Goal: Task Accomplishment & Management: Complete application form

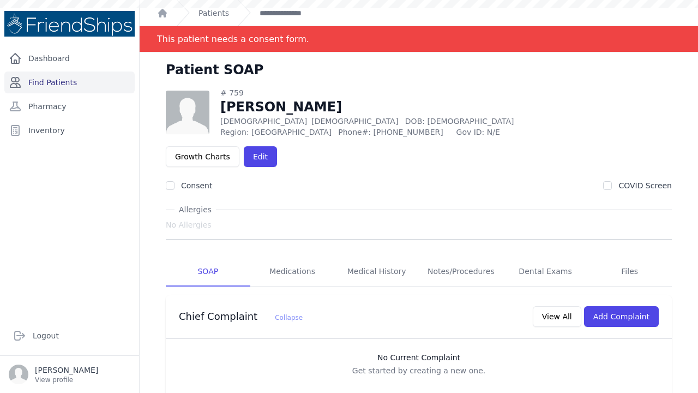
click at [68, 82] on link "Find Patients" at bounding box center [69, 82] width 130 height 22
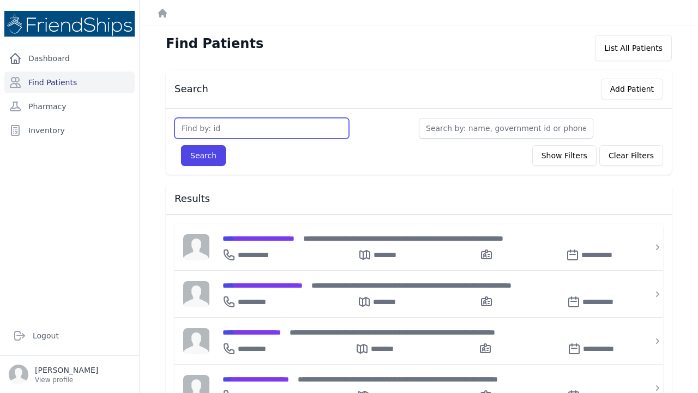
click at [216, 133] on input "text" at bounding box center [262, 128] width 175 height 21
type input "749"
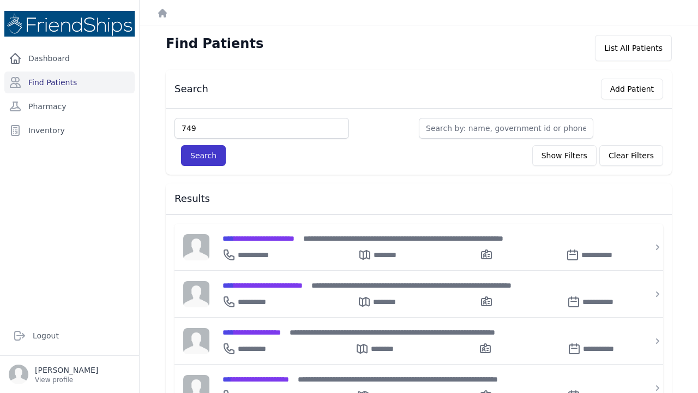
click at [205, 154] on button "Search" at bounding box center [203, 155] width 45 height 21
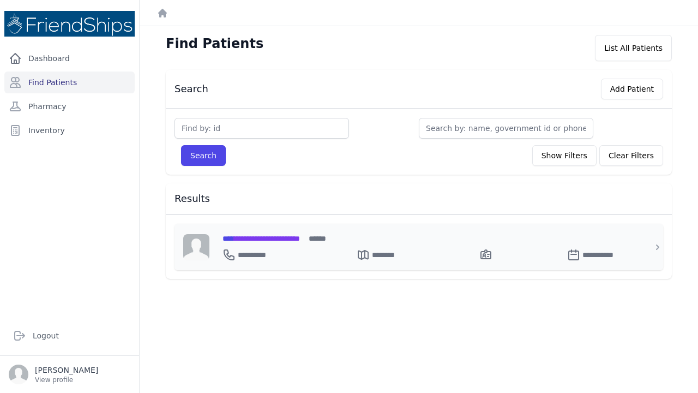
click at [290, 235] on span "**********" at bounding box center [261, 239] width 77 height 8
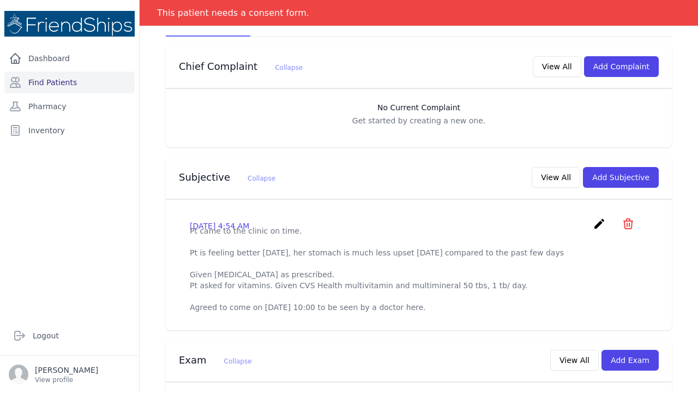
scroll to position [228, 0]
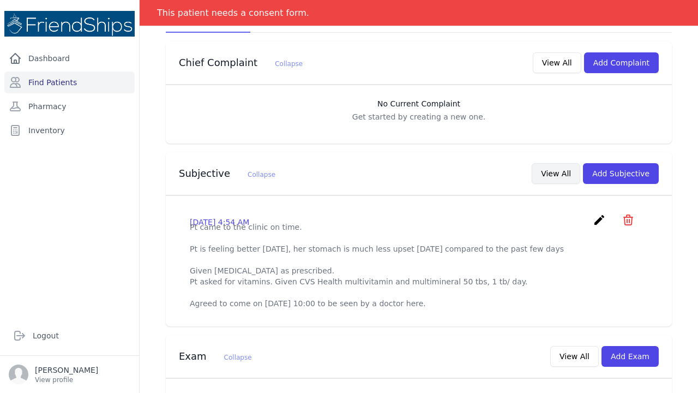
click at [557, 163] on button "View All" at bounding box center [556, 173] width 49 height 21
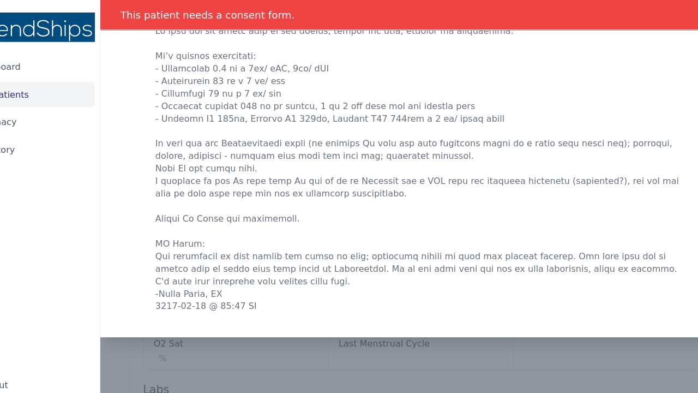
scroll to position [0, 0]
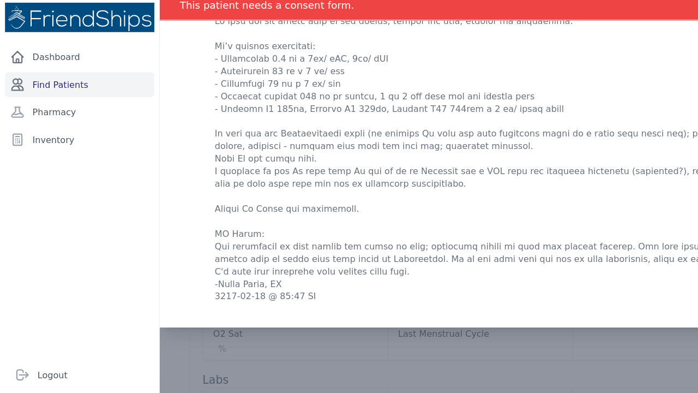
click at [40, 73] on link "Find Patients" at bounding box center [69, 82] width 130 height 22
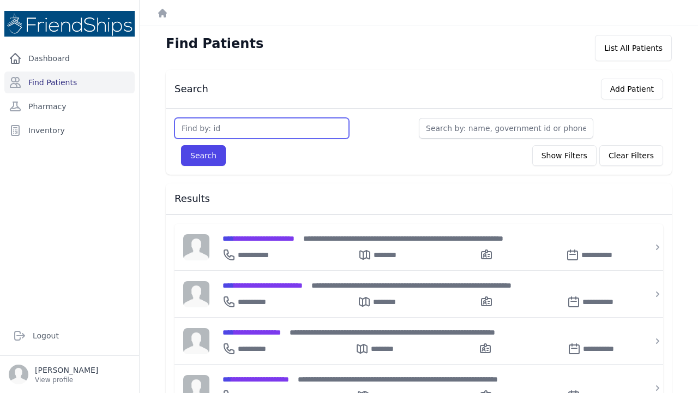
click at [189, 131] on input "text" at bounding box center [262, 128] width 175 height 21
type input "756"
click at [203, 155] on button "Search" at bounding box center [203, 155] width 45 height 21
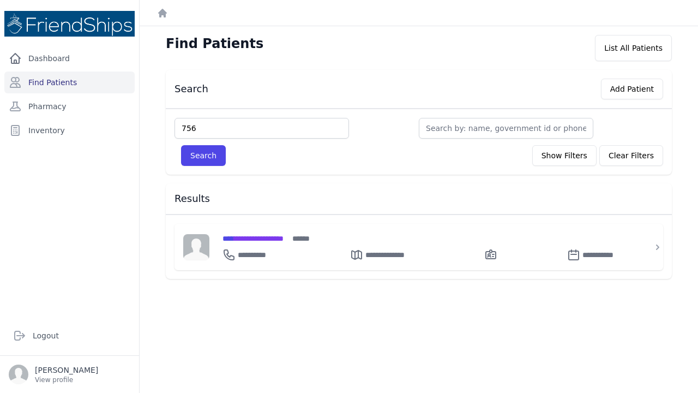
type input "756"
click at [203, 155] on button "Search" at bounding box center [203, 155] width 45 height 21
click at [205, 154] on button "Search" at bounding box center [203, 155] width 45 height 21
click at [255, 240] on span "**********" at bounding box center [253, 239] width 61 height 8
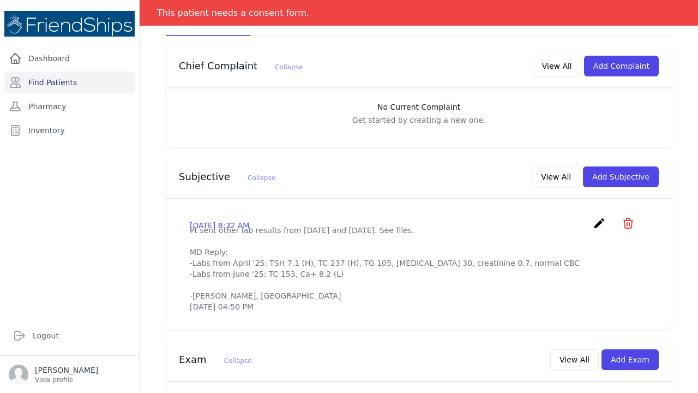
scroll to position [227, 0]
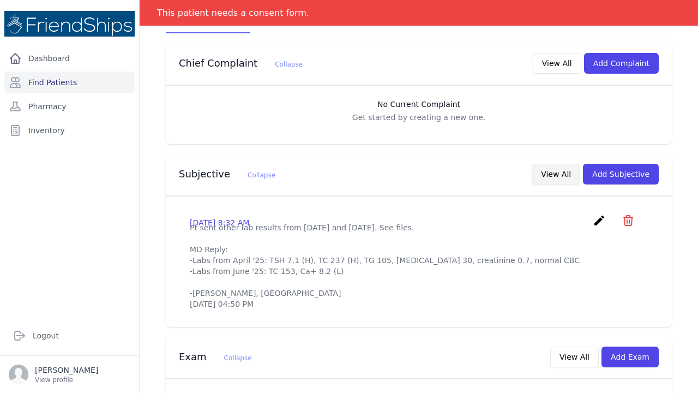
click at [553, 164] on button "View All" at bounding box center [556, 174] width 49 height 21
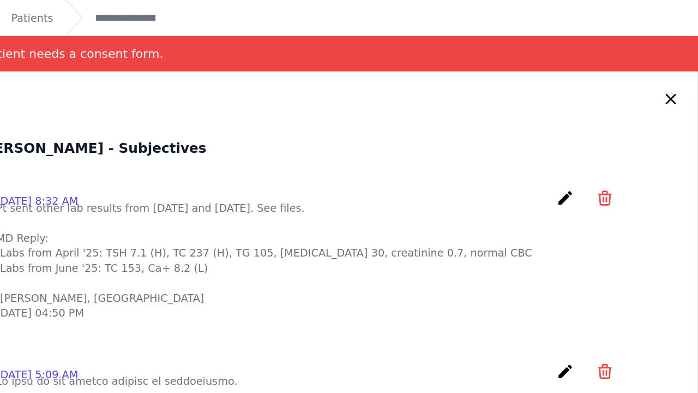
scroll to position [0, 0]
click at [675, 71] on icon at bounding box center [678, 72] width 7 height 7
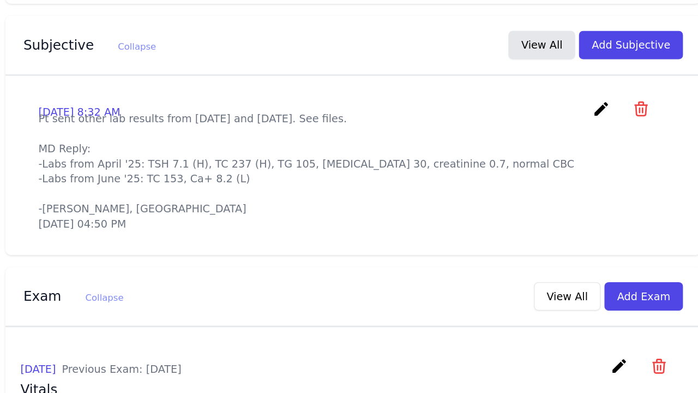
scroll to position [207, 0]
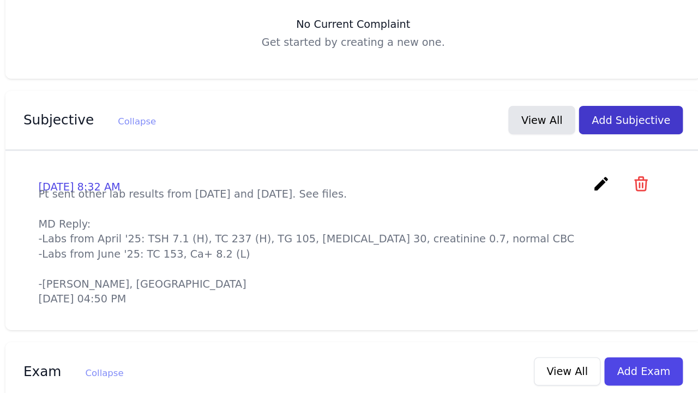
click at [583, 183] on button "Add Subjective" at bounding box center [621, 193] width 76 height 21
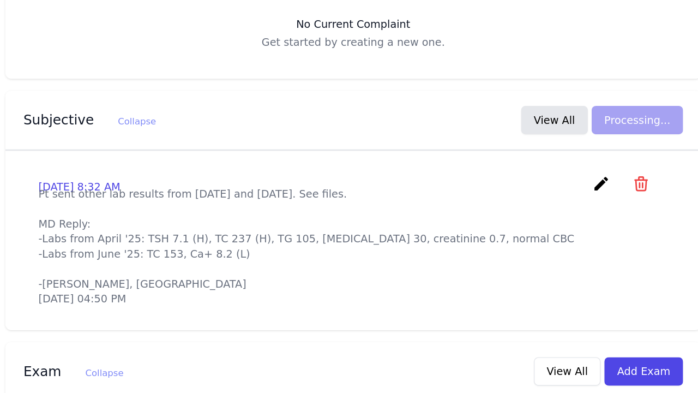
scroll to position [0, 0]
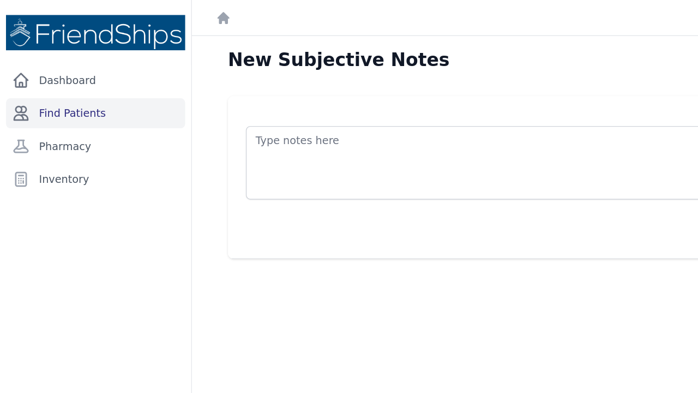
click at [41, 85] on link "Find Patients" at bounding box center [69, 82] width 130 height 22
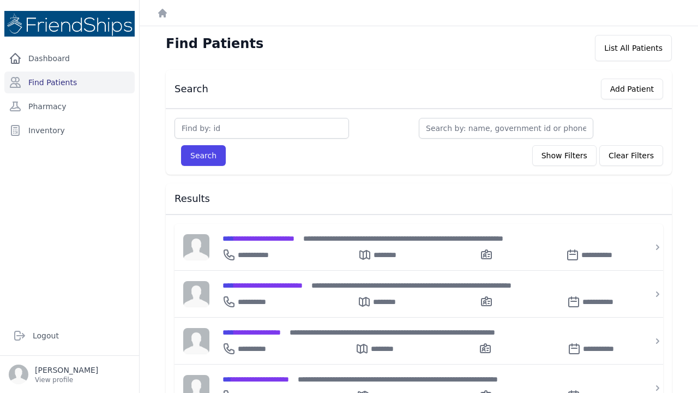
click at [195, 88] on h3 "Search" at bounding box center [192, 88] width 34 height 13
click at [244, 97] on div "Search Add Patient" at bounding box center [415, 86] width 498 height 25
click at [194, 83] on h3 "Search" at bounding box center [192, 88] width 34 height 13
click at [212, 130] on input "text" at bounding box center [262, 128] width 175 height 21
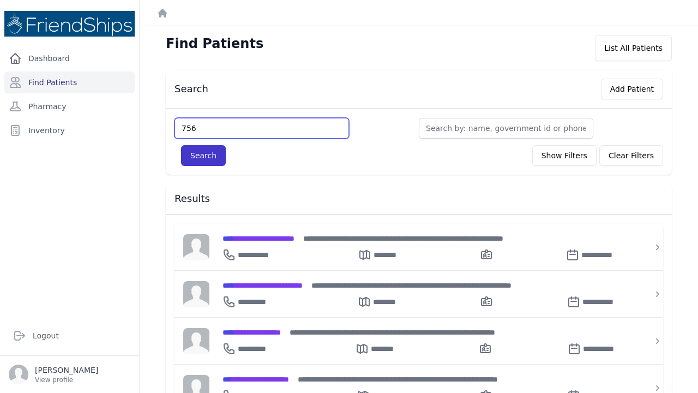
type input "756"
click at [205, 160] on button "Search" at bounding box center [203, 155] width 45 height 21
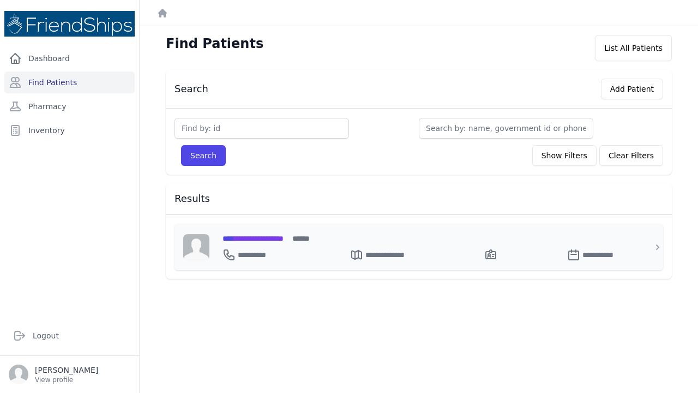
click at [251, 238] on span "**********" at bounding box center [253, 239] width 61 height 8
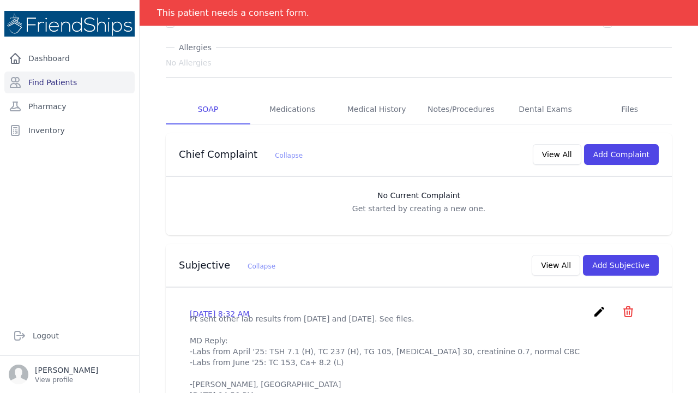
scroll to position [137, 0]
click at [567, 254] on button "View All" at bounding box center [556, 264] width 49 height 21
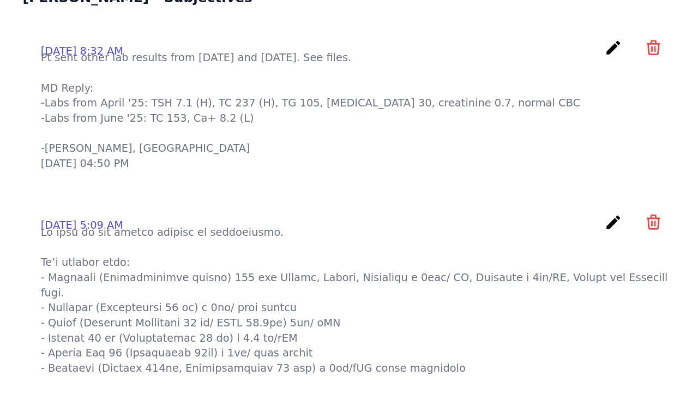
scroll to position [2, 0]
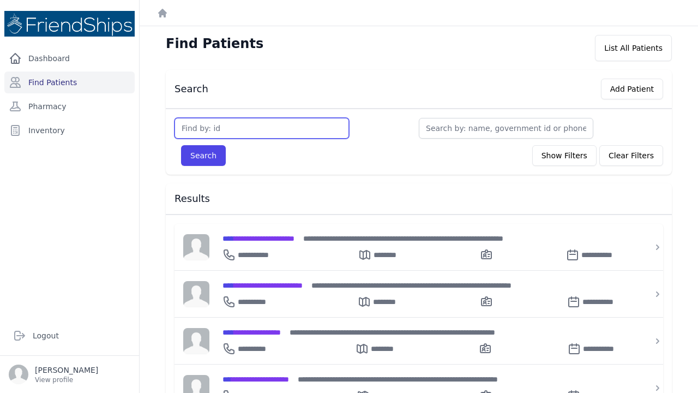
click at [203, 127] on input "text" at bounding box center [262, 128] width 175 height 21
type input "757"
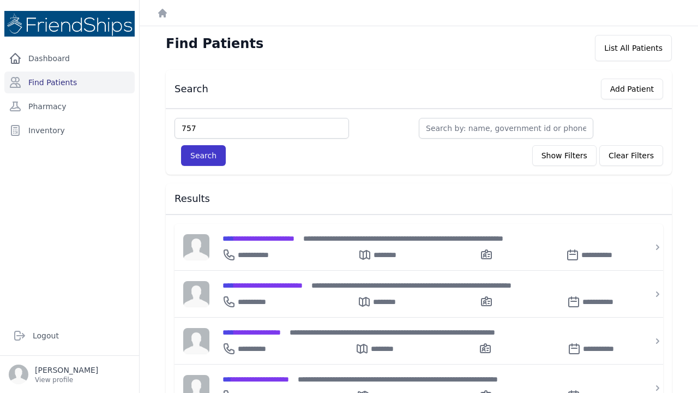
click at [206, 156] on button "Search" at bounding box center [203, 155] width 45 height 21
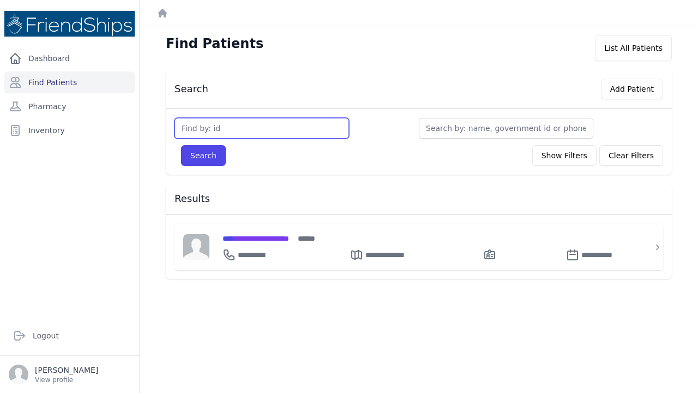
click at [213, 124] on input "text" at bounding box center [262, 128] width 175 height 21
type input "757"
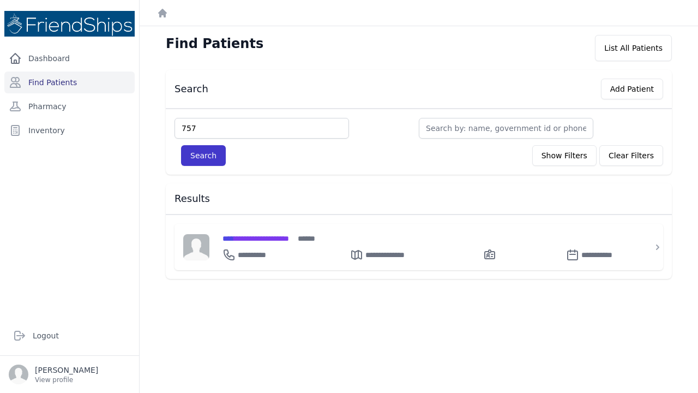
click at [206, 158] on button "Search" at bounding box center [203, 155] width 45 height 21
click at [284, 236] on span "**********" at bounding box center [256, 239] width 67 height 8
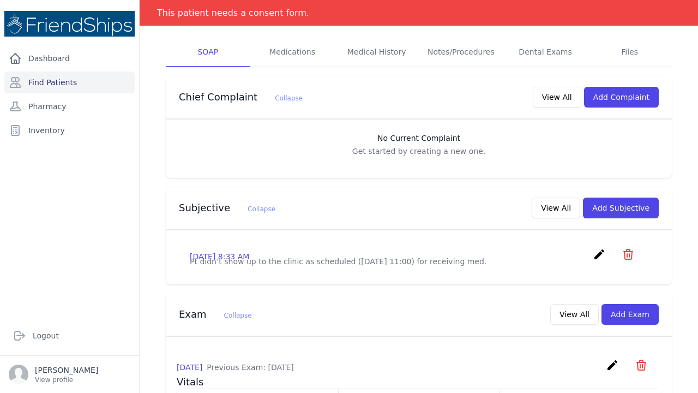
scroll to position [195, 0]
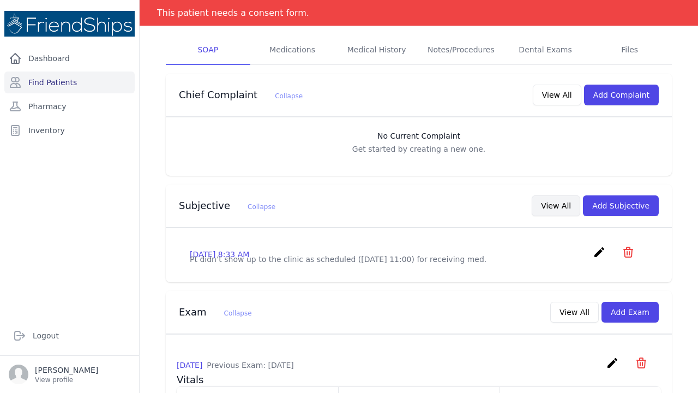
click at [551, 195] on button "View All" at bounding box center [556, 205] width 49 height 21
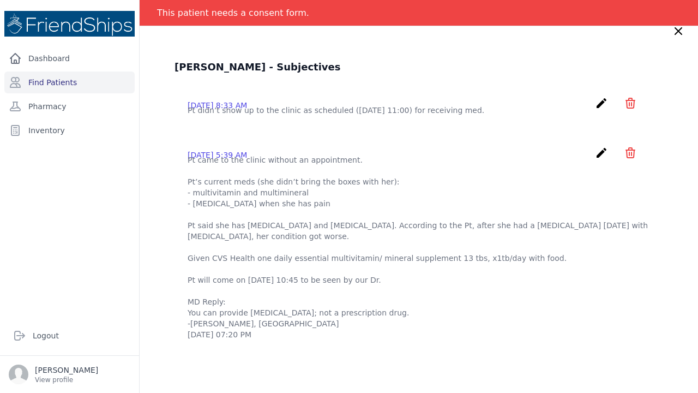
scroll to position [40, 0]
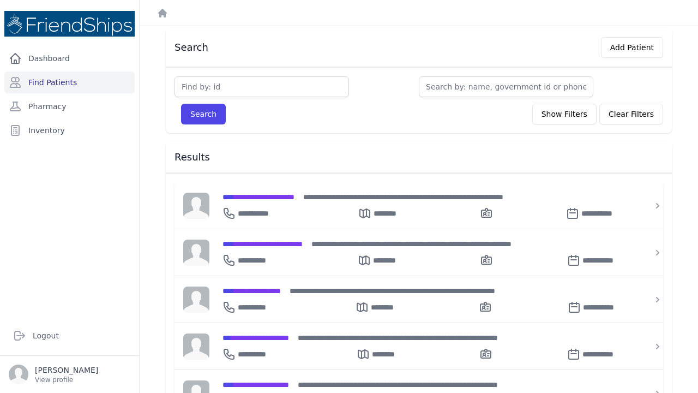
scroll to position [47, 0]
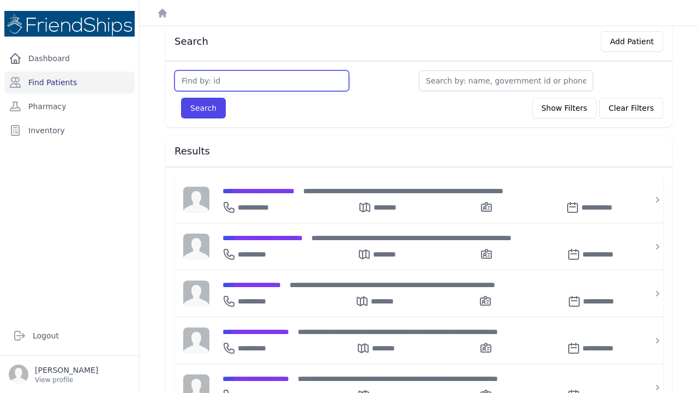
click at [196, 81] on input "text" at bounding box center [262, 80] width 175 height 21
type input "200"
click at [203, 108] on button "Search" at bounding box center [203, 108] width 45 height 21
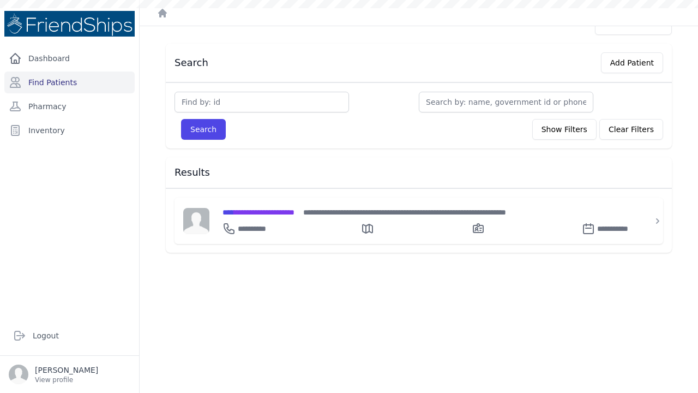
scroll to position [26, 0]
type input "200"
click at [203, 129] on button "Search" at bounding box center [203, 129] width 45 height 21
click at [270, 209] on span "**********" at bounding box center [259, 212] width 72 height 8
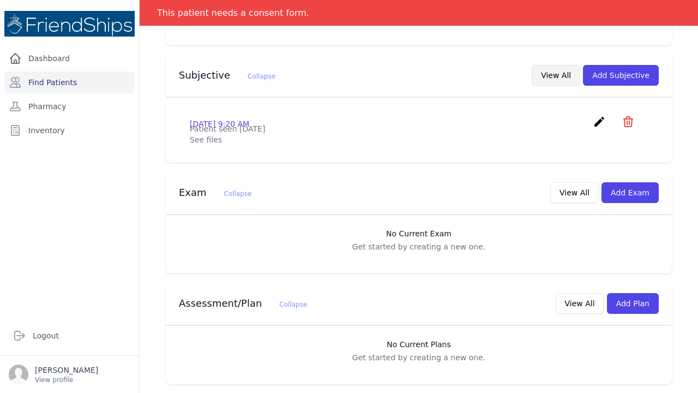
click at [560, 70] on button "View All" at bounding box center [556, 75] width 49 height 21
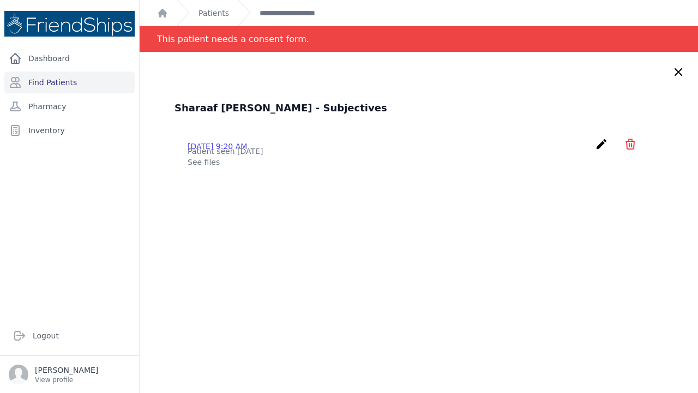
click at [633, 142] on icon "icon" at bounding box center [630, 143] width 13 height 13
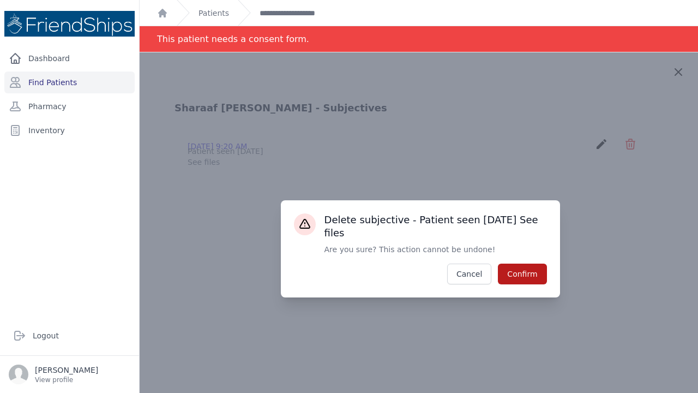
click at [524, 279] on button "Confirm" at bounding box center [522, 274] width 49 height 21
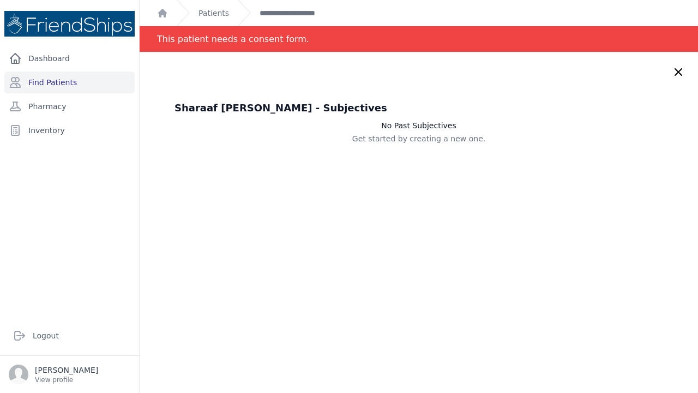
click at [679, 72] on icon at bounding box center [678, 72] width 7 height 7
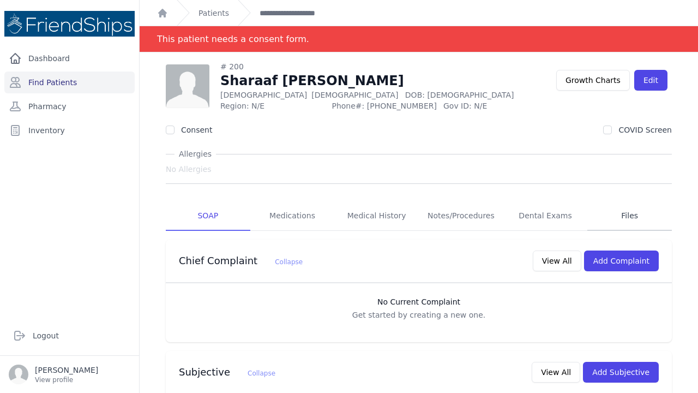
click at [626, 220] on link "Files" at bounding box center [630, 215] width 85 height 29
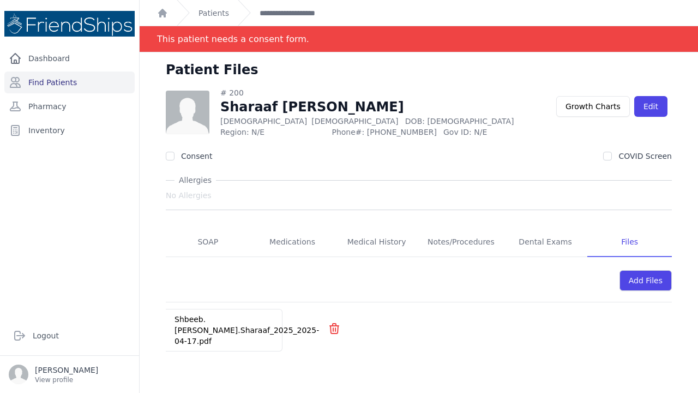
click at [220, 315] on link "Shbeeb.Ahmaed.Sharaaf_2025_2025-04-17.pdf" at bounding box center [247, 330] width 145 height 31
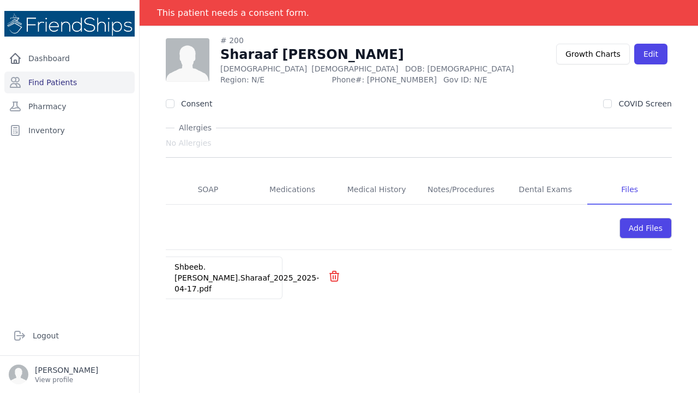
click at [261, 260] on div "Shbeeb.Ahmaed.Sharaaf_2025_2025-04-17.pdf" at bounding box center [247, 277] width 162 height 41
click at [252, 266] on link "Shbeeb.Ahmaed.Sharaaf_2025_2025-04-17.pdf" at bounding box center [247, 277] width 145 height 31
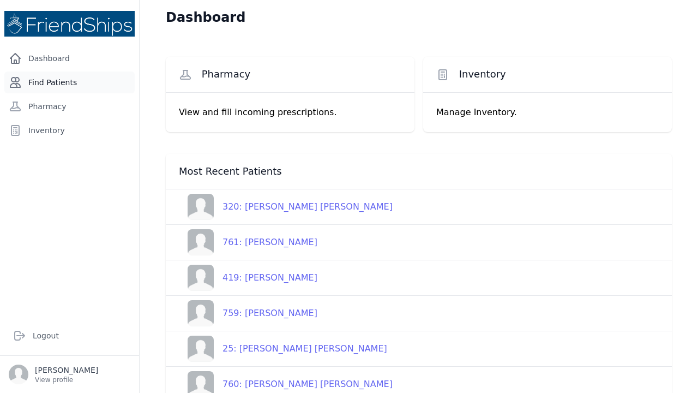
click at [63, 81] on link "Find Patients" at bounding box center [69, 82] width 130 height 22
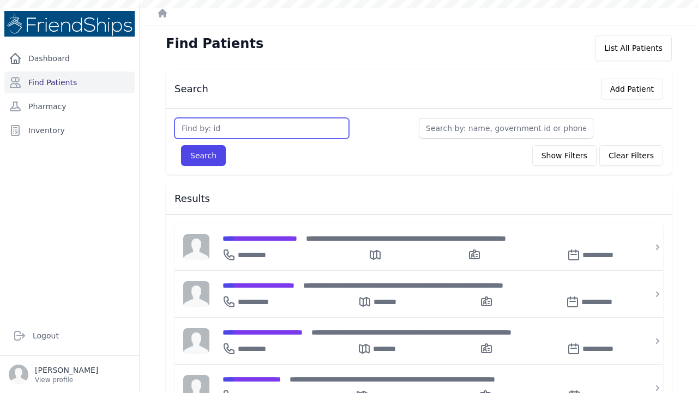
click at [197, 129] on input "text" at bounding box center [262, 128] width 175 height 21
type input "758"
click at [203, 155] on button "Search" at bounding box center [203, 155] width 45 height 21
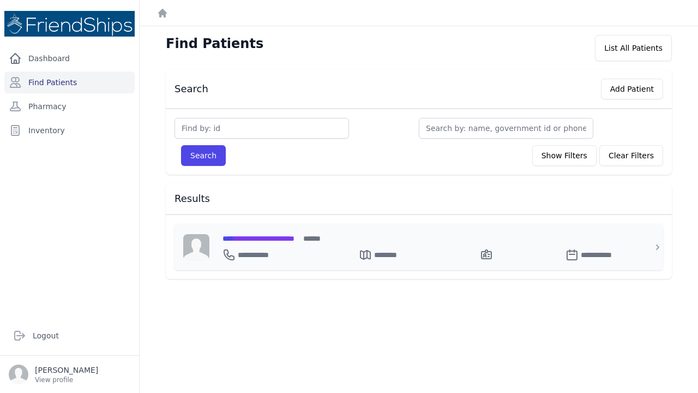
click at [252, 237] on span "**********" at bounding box center [259, 239] width 72 height 8
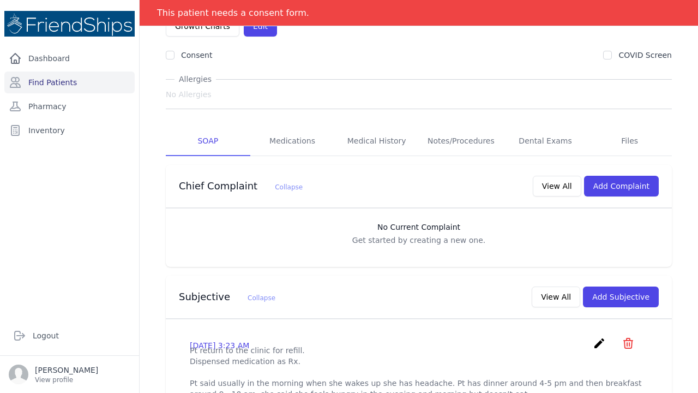
scroll to position [107, 0]
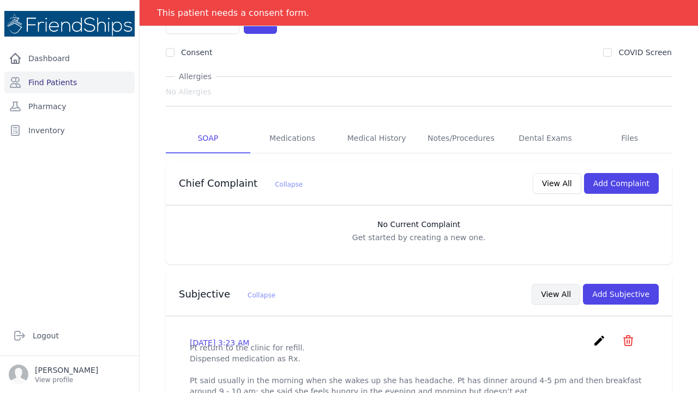
click at [554, 284] on button "View All" at bounding box center [556, 294] width 49 height 21
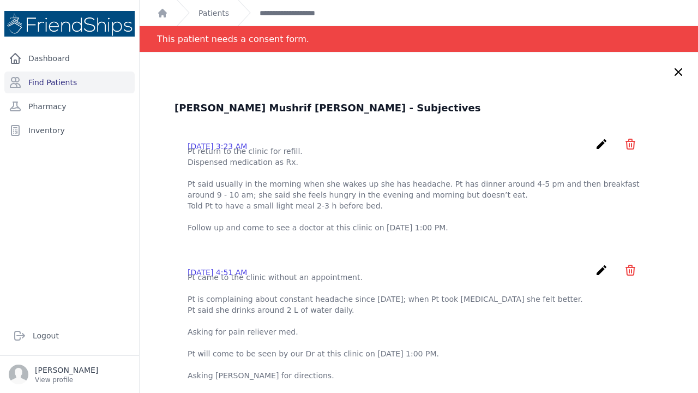
scroll to position [0, 0]
click at [34, 81] on link "Find Patients" at bounding box center [69, 82] width 130 height 22
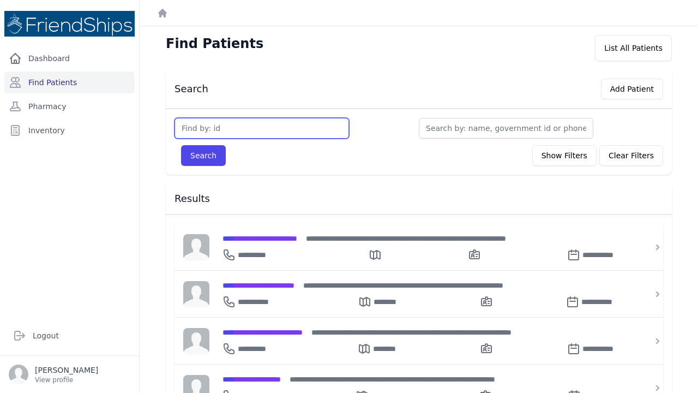
click at [195, 126] on input "text" at bounding box center [262, 128] width 175 height 21
type input "560"
click at [203, 155] on button "Search" at bounding box center [203, 155] width 45 height 21
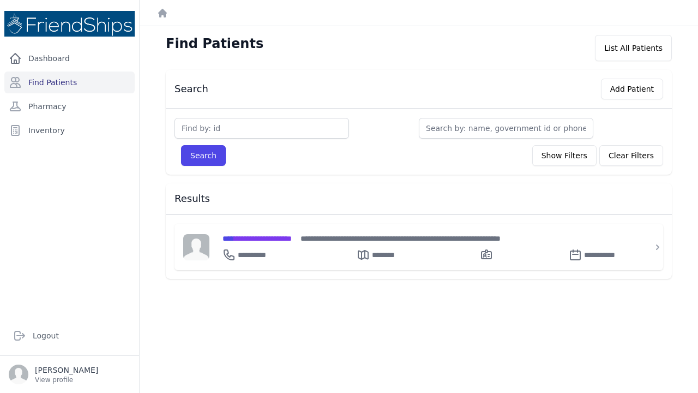
click at [220, 129] on input "text" at bounding box center [262, 128] width 175 height 21
click at [217, 129] on input "text" at bounding box center [262, 128] width 175 height 21
click at [203, 155] on button "Search" at bounding box center [203, 155] width 45 height 21
click at [212, 153] on button "Search" at bounding box center [203, 155] width 45 height 21
click at [196, 126] on input "560" at bounding box center [262, 128] width 175 height 21
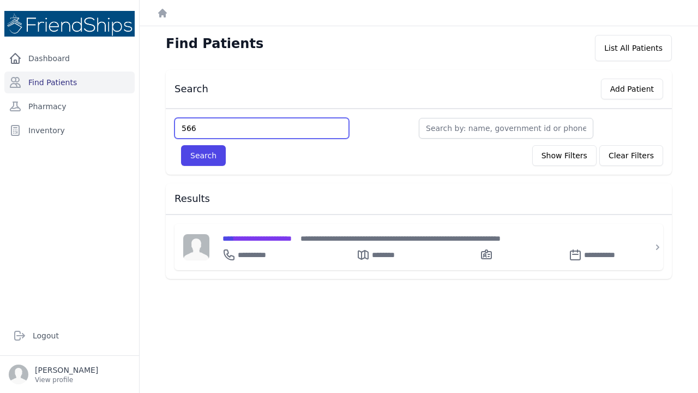
type input "566"
click at [203, 155] on button "Search" at bounding box center [203, 155] width 45 height 21
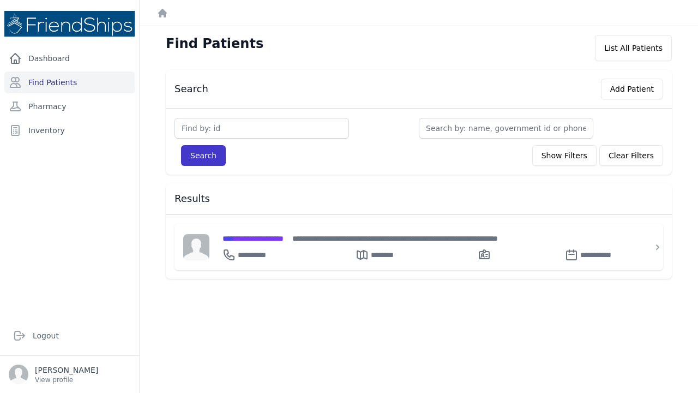
click at [202, 153] on button "Search" at bounding box center [203, 155] width 45 height 21
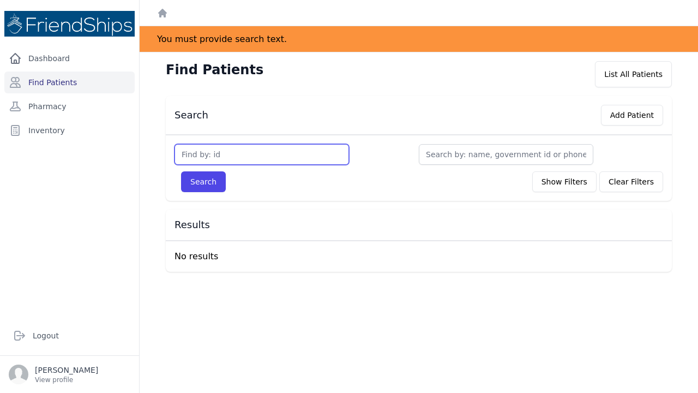
click at [205, 153] on input "text" at bounding box center [262, 154] width 175 height 21
type input "566"
click at [203, 182] on button "Search" at bounding box center [203, 181] width 45 height 21
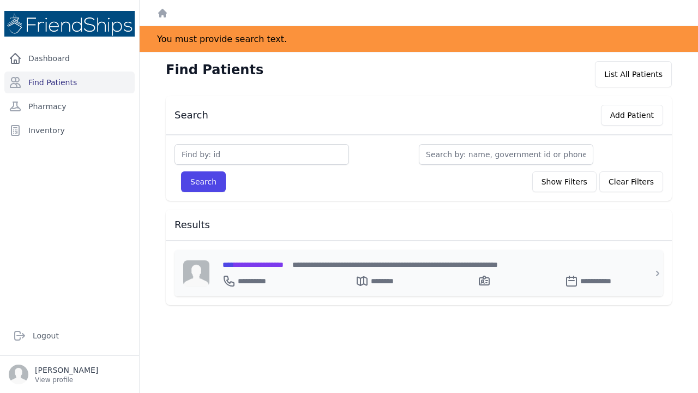
click at [251, 264] on span "**********" at bounding box center [253, 265] width 61 height 8
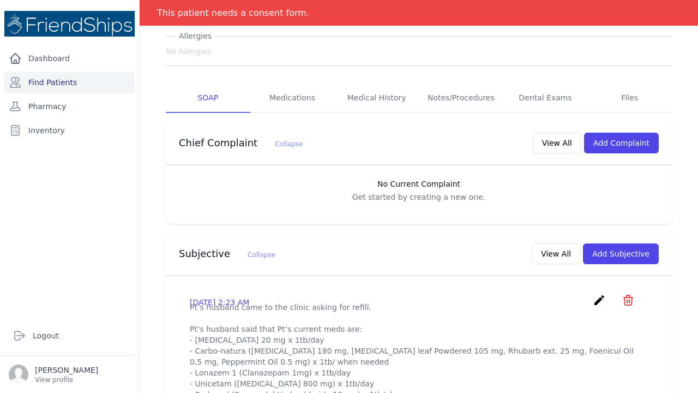
scroll to position [156, 0]
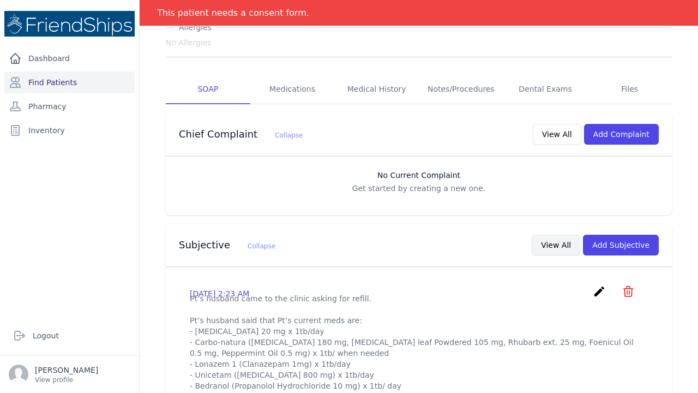
click at [556, 235] on button "View All" at bounding box center [556, 245] width 49 height 21
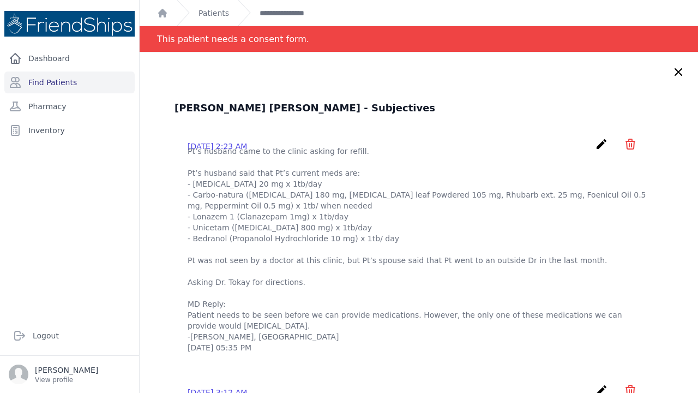
scroll to position [0, 0]
click at [222, 10] on link "Patients" at bounding box center [214, 13] width 31 height 11
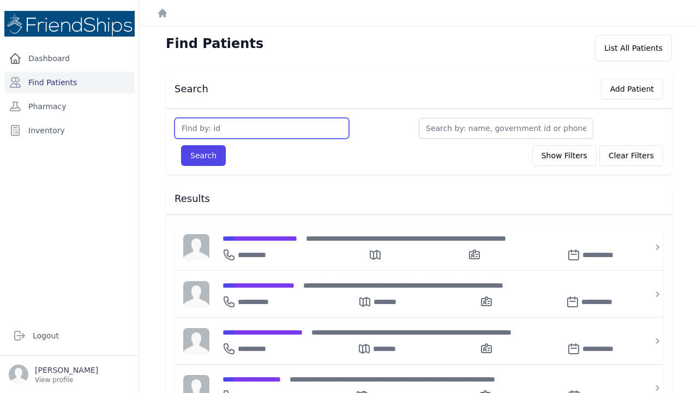
click at [233, 125] on input "text" at bounding box center [262, 128] width 175 height 21
type input "25"
click at [203, 155] on button "Search" at bounding box center [203, 155] width 45 height 21
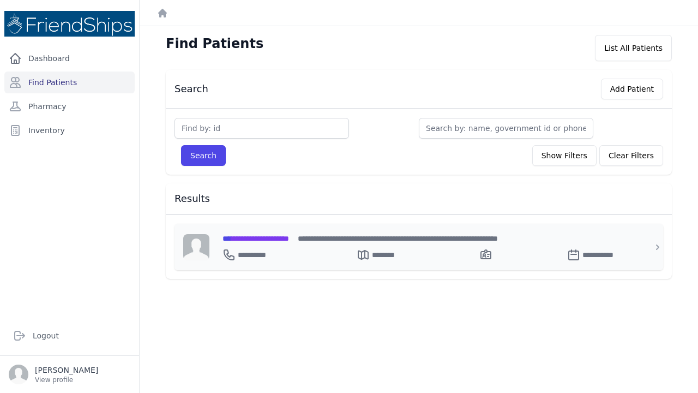
click at [247, 236] on span "**********" at bounding box center [256, 239] width 67 height 8
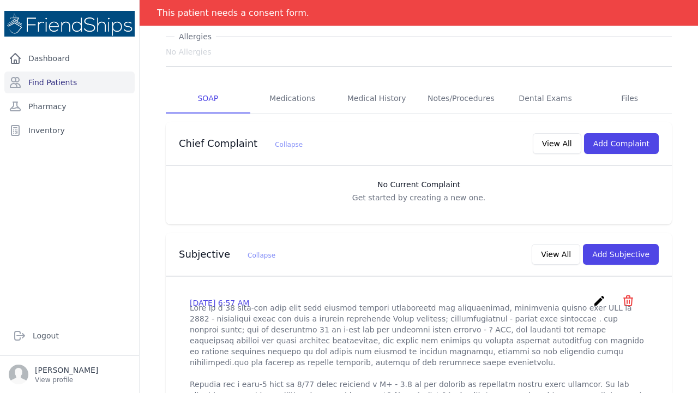
scroll to position [143, 0]
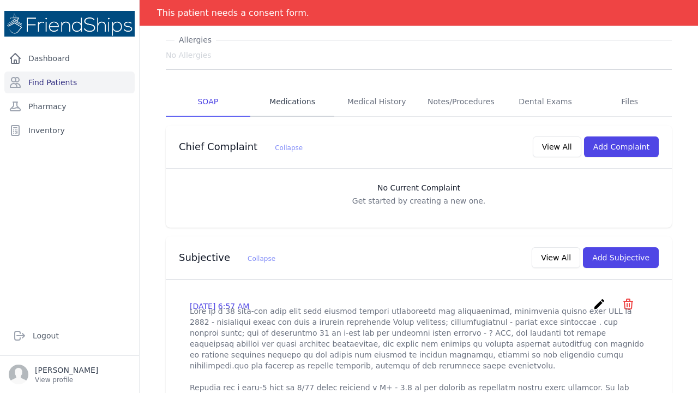
click at [281, 87] on link "Medications" at bounding box center [292, 101] width 85 height 29
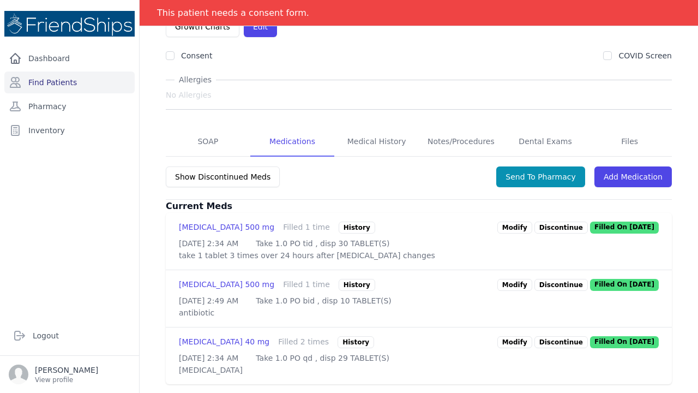
scroll to position [133, 0]
click at [620, 166] on link "Add Medication" at bounding box center [633, 176] width 77 height 21
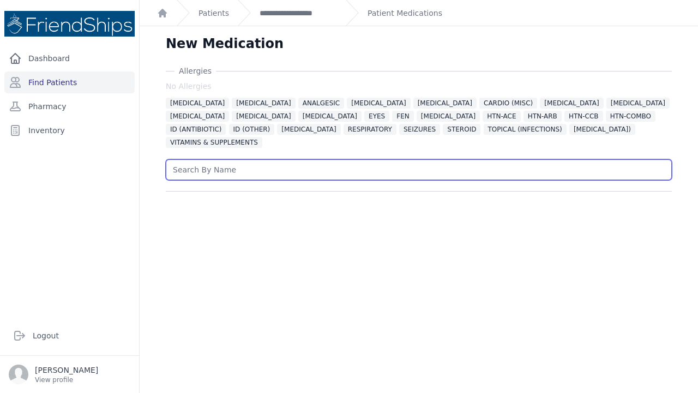
click at [190, 163] on input "text" at bounding box center [419, 169] width 506 height 21
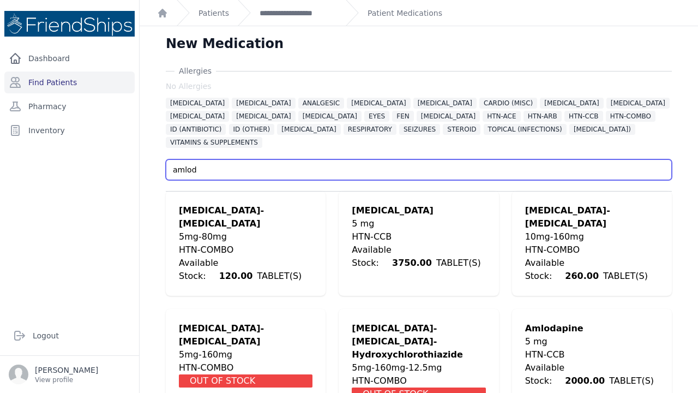
type input "ambled"
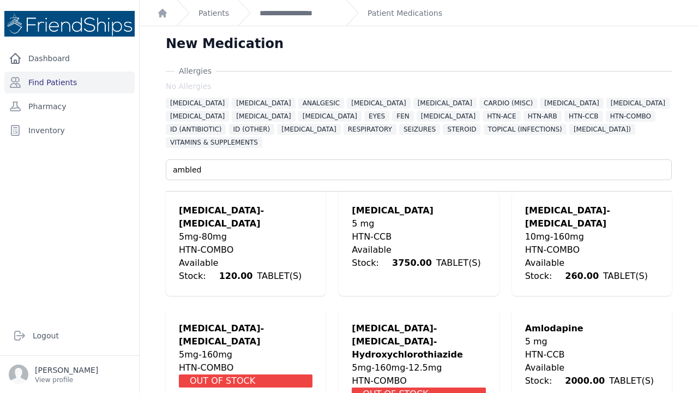
drag, startPoint x: 213, startPoint y: 166, endPoint x: 376, endPoint y: 197, distance: 166.5
click at [376, 204] on div "Amlodipine" at bounding box center [419, 210] width 134 height 13
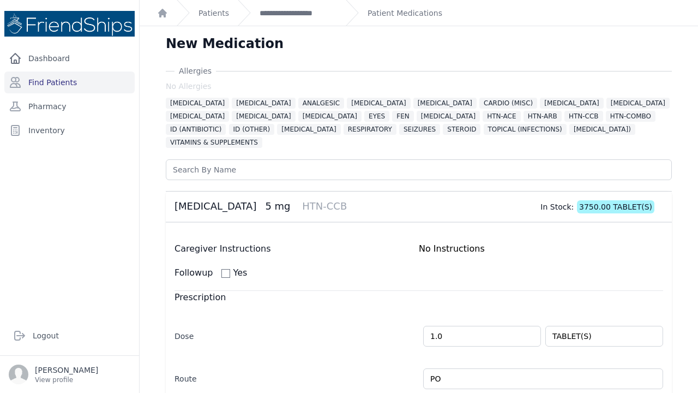
scroll to position [254, 0]
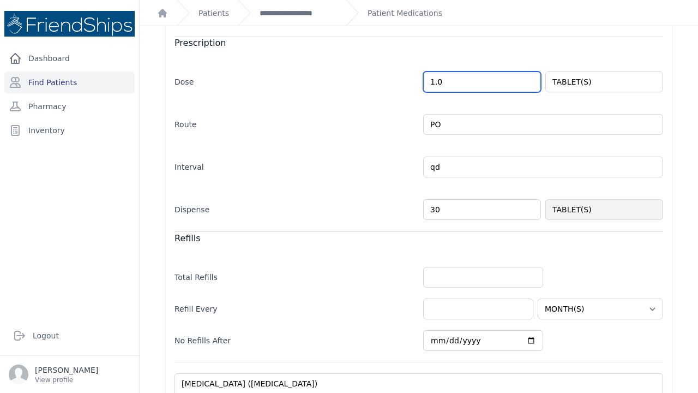
click at [448, 71] on input "1.0" at bounding box center [482, 81] width 118 height 21
click at [469, 71] on input "1.0" at bounding box center [482, 81] width 118 height 21
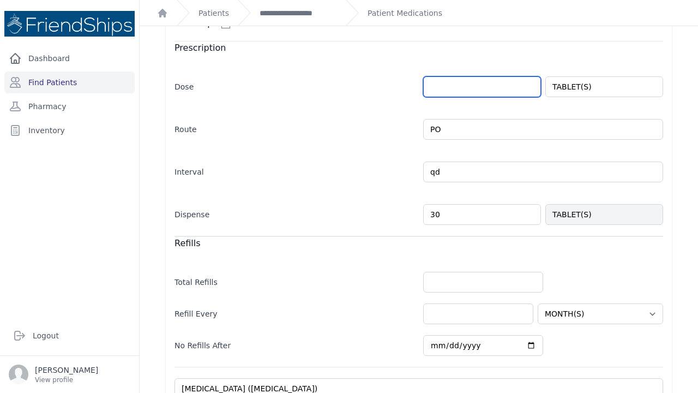
scroll to position [250, 0]
type input "1.0"
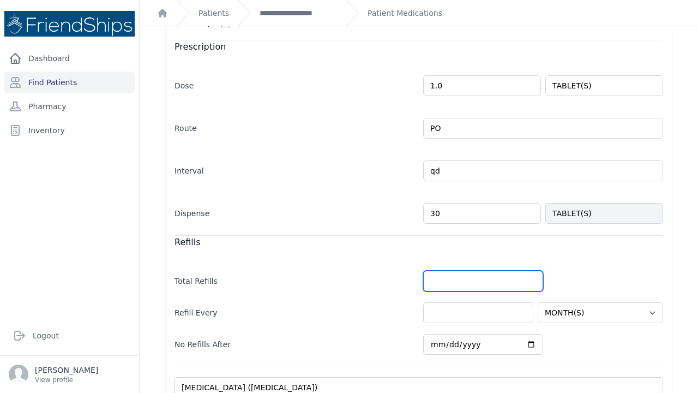
click at [448, 271] on input "number" at bounding box center [483, 281] width 120 height 21
select select "MONTH(S)"
type input "1"
click at [594, 269] on div "Total Refills 1" at bounding box center [419, 276] width 489 height 32
select select "MONTH(S)"
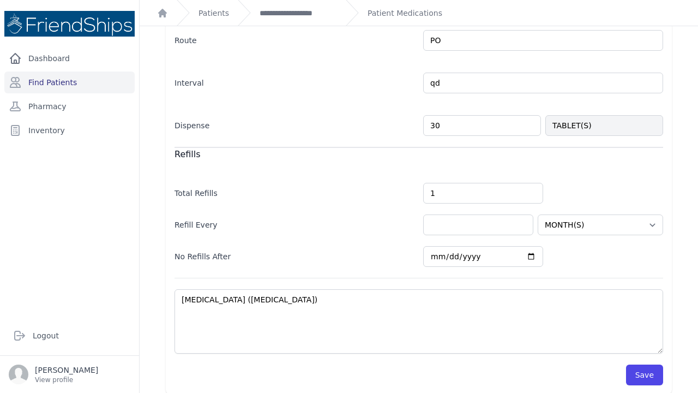
scroll to position [338, 0]
click at [647, 365] on button "Save" at bounding box center [644, 375] width 37 height 21
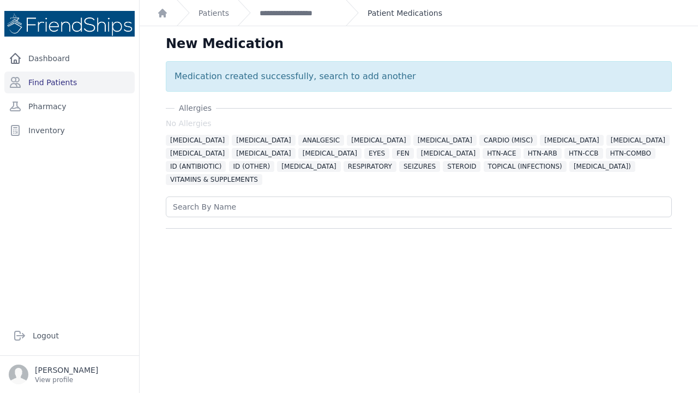
click at [378, 9] on link "Patient Medications" at bounding box center [405, 13] width 75 height 11
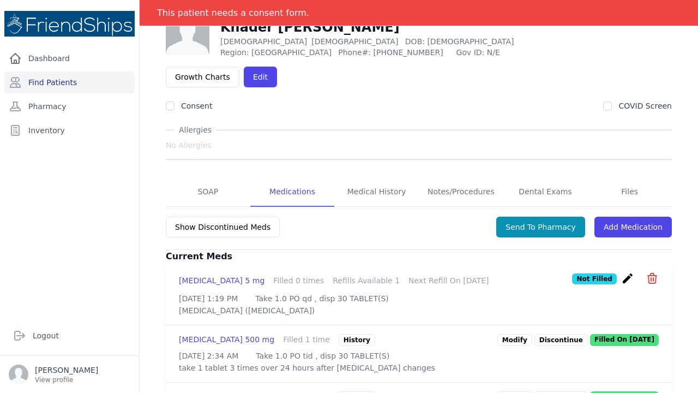
scroll to position [80, 0]
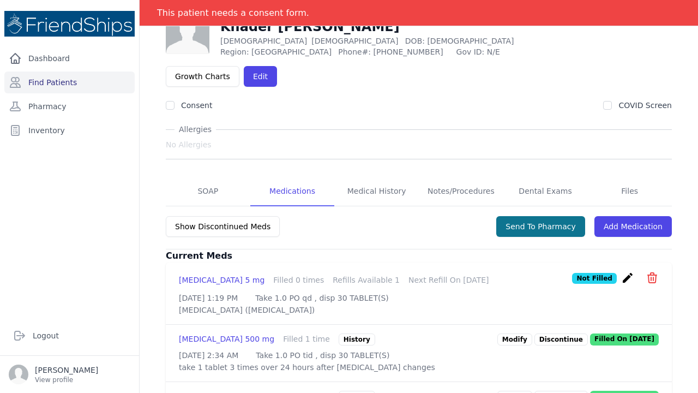
click at [526, 216] on button "Send To Pharmacy" at bounding box center [540, 226] width 89 height 21
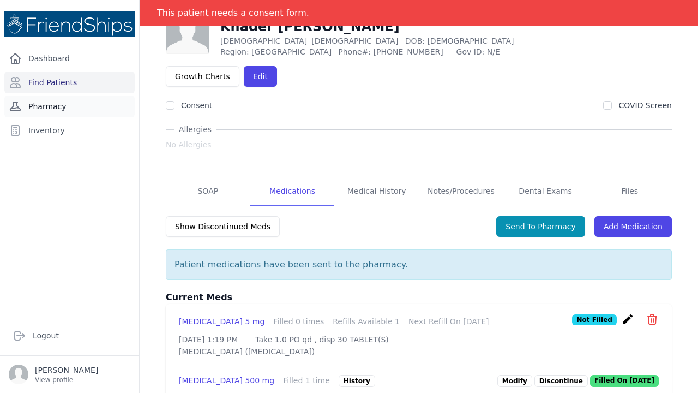
click at [53, 111] on link "Pharmacy" at bounding box center [69, 106] width 130 height 22
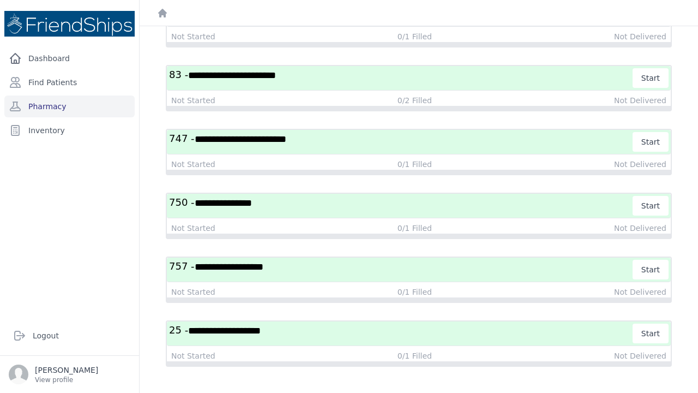
click at [325, 336] on h3 "**********" at bounding box center [401, 334] width 464 height 20
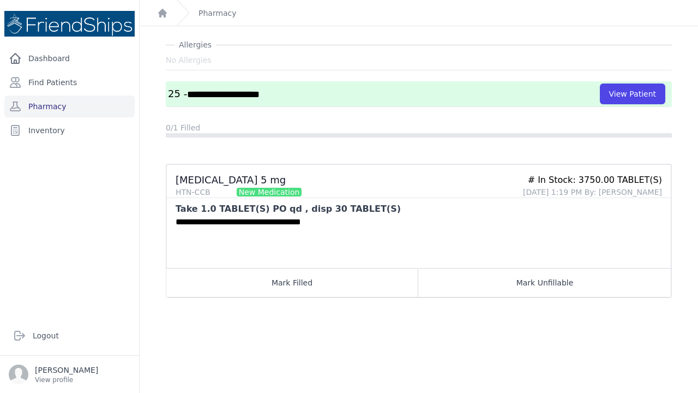
drag, startPoint x: 263, startPoint y: 268, endPoint x: 246, endPoint y: 255, distance: 21.4
click at [253, 260] on main "**********" at bounding box center [419, 196] width 559 height 393
click at [324, 291] on button "Mark Filled" at bounding box center [292, 282] width 252 height 29
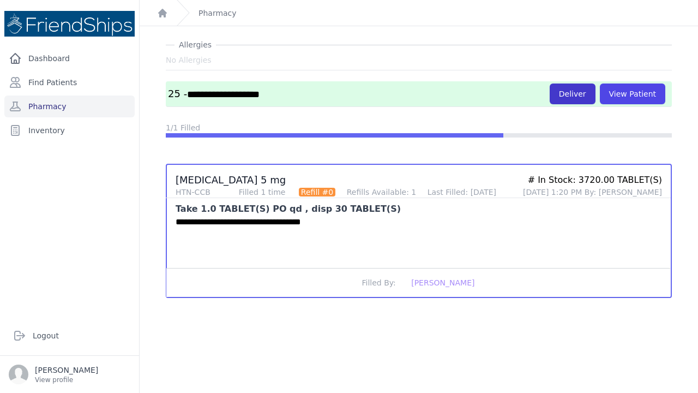
click at [576, 92] on button "Deliver" at bounding box center [573, 93] width 46 height 21
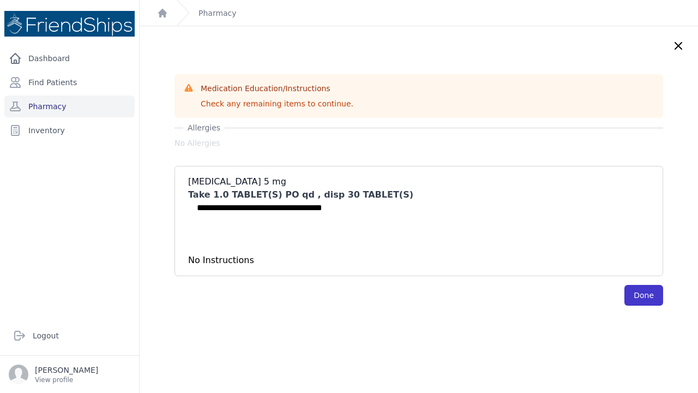
click at [644, 294] on button "Done" at bounding box center [644, 295] width 39 height 21
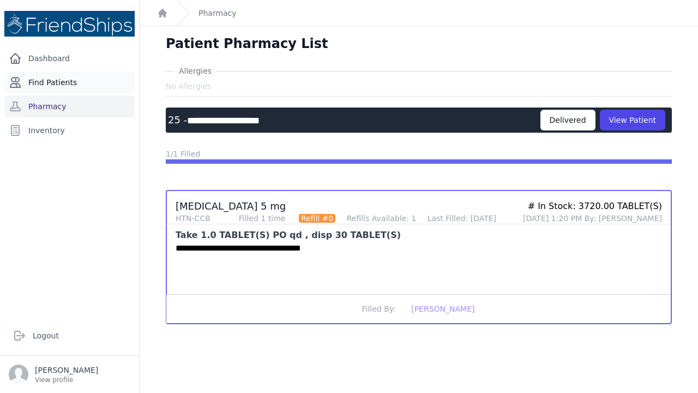
click at [82, 79] on link "Find Patients" at bounding box center [69, 82] width 130 height 22
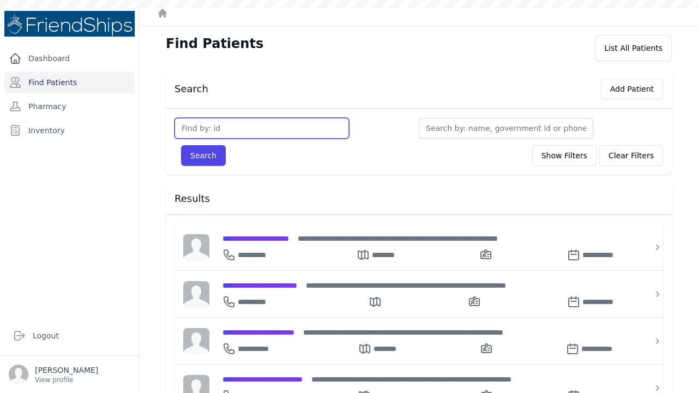
click at [229, 121] on input "text" at bounding box center [262, 128] width 175 height 21
type input "759"
click at [203, 155] on button "Search" at bounding box center [203, 155] width 45 height 21
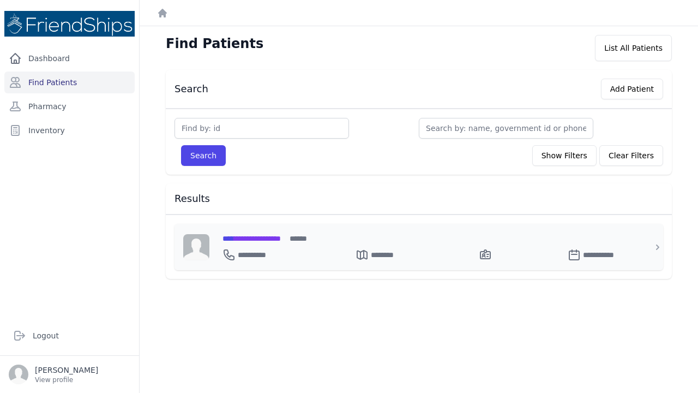
click at [259, 236] on span "**********" at bounding box center [252, 239] width 58 height 8
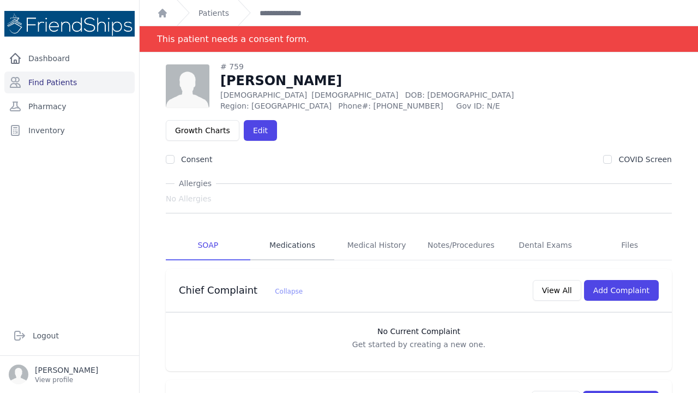
click at [304, 231] on link "Medications" at bounding box center [292, 245] width 85 height 29
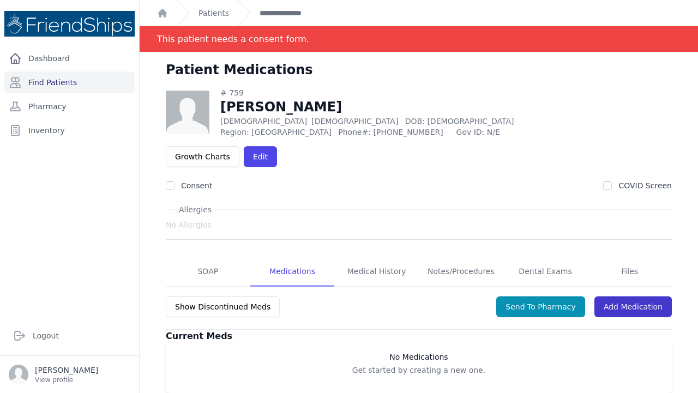
click at [617, 296] on link "Add Medication" at bounding box center [633, 306] width 77 height 21
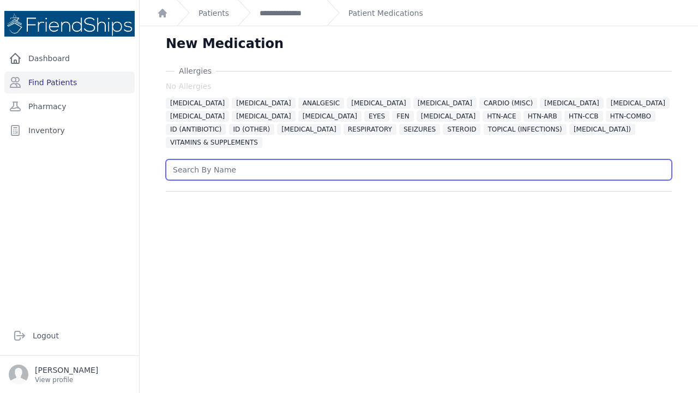
click at [231, 160] on input "text" at bounding box center [419, 169] width 506 height 21
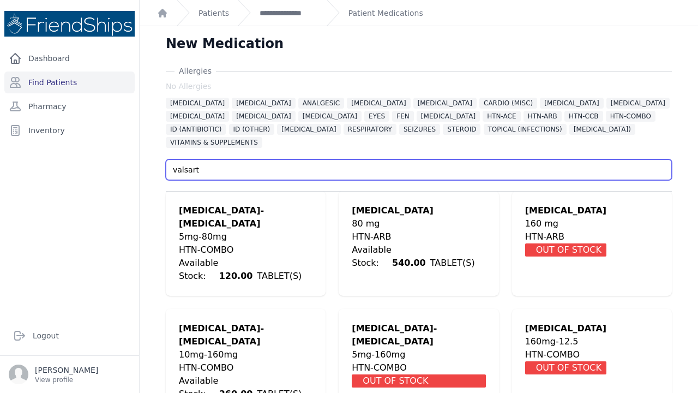
type input "valsart"
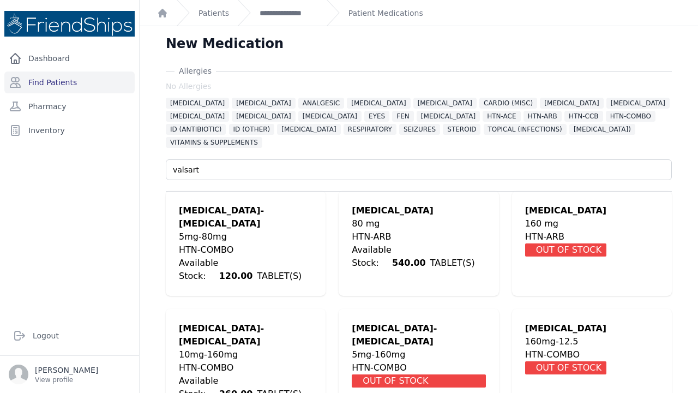
click at [230, 230] on div "5mg-80mg" at bounding box center [246, 236] width 134 height 13
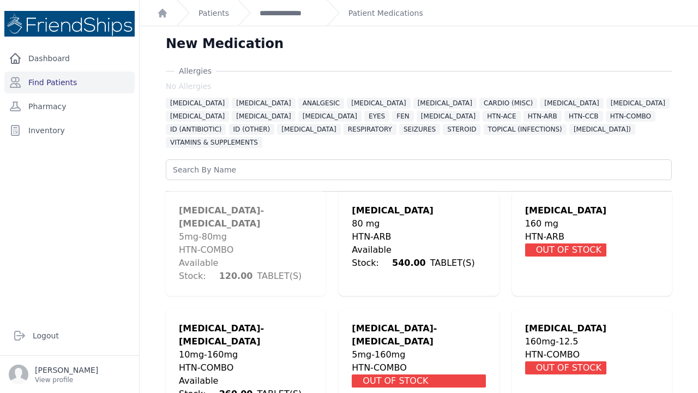
scroll to position [254, 0]
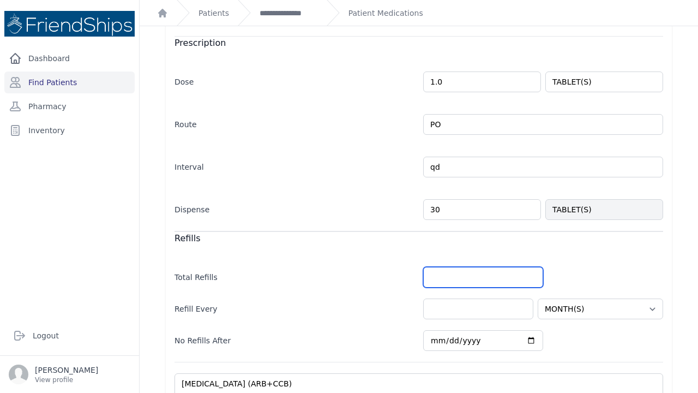
click at [461, 267] on input "number" at bounding box center [483, 277] width 120 height 21
type input "1"
click at [158, 361] on div "Allergies No Allergies ALLERGIES ALPHA 1 BLOCKER ANALGESIC ANTICOAGULANT BETA B…" at bounding box center [418, 144] width 541 height 667
select select "MONTH(S)"
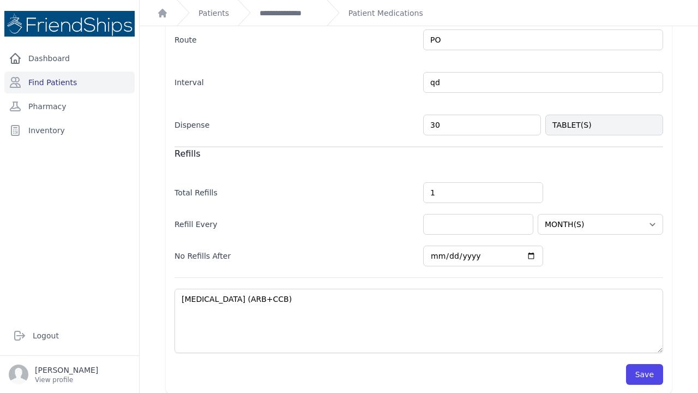
scroll to position [338, 0]
click at [653, 365] on button "Save" at bounding box center [644, 375] width 37 height 21
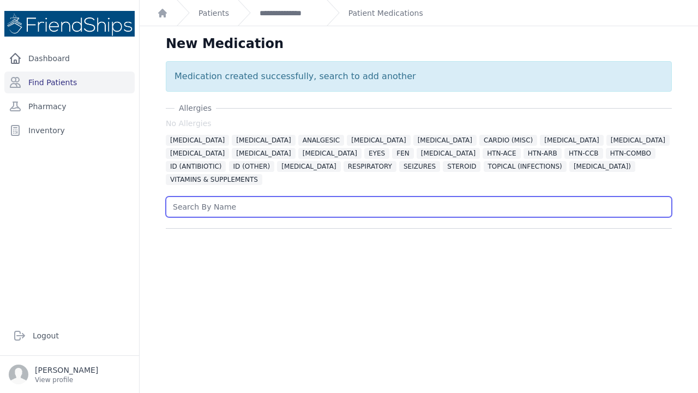
click at [243, 202] on input "text" at bounding box center [419, 206] width 506 height 21
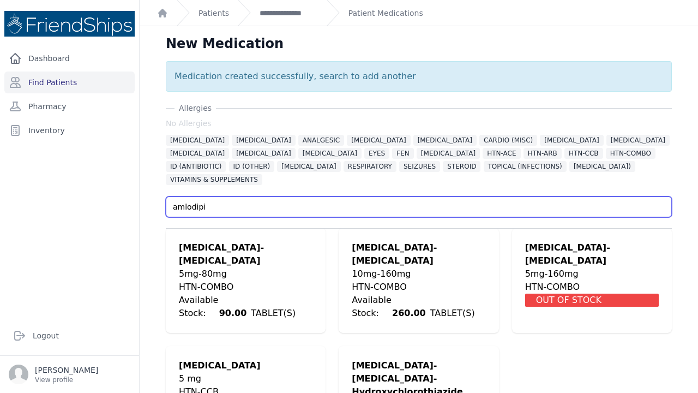
type input "amlodipi"
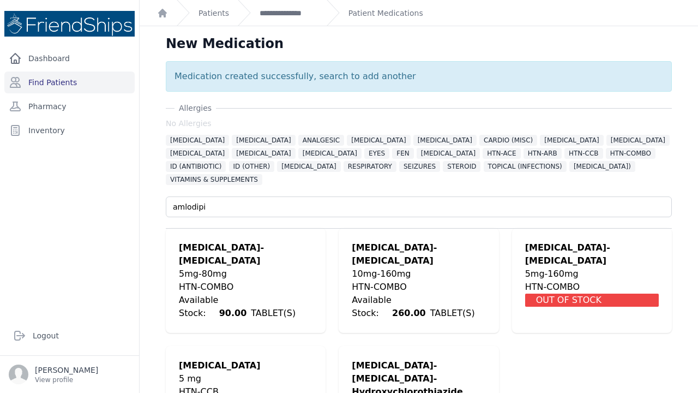
click at [210, 359] on div "Amlodipine" at bounding box center [246, 365] width 134 height 13
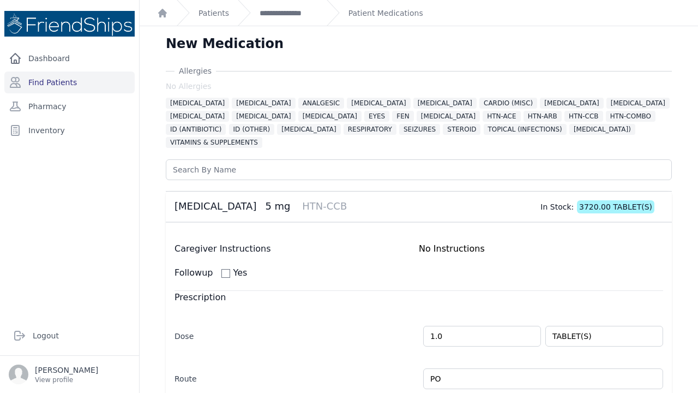
click at [228, 269] on input "checkbox" at bounding box center [226, 273] width 9 height 9
checkbox input "true"
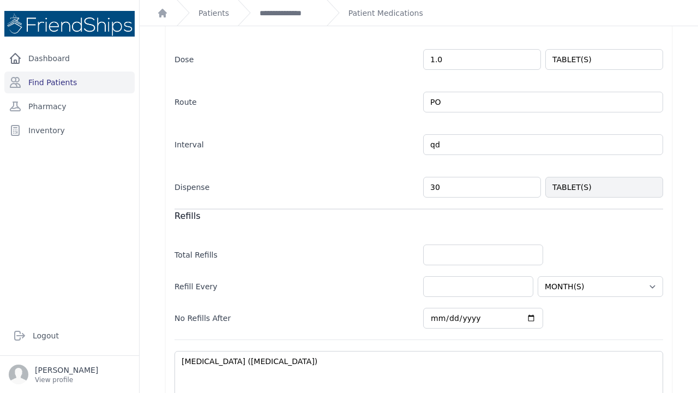
select select "MONTH(S)"
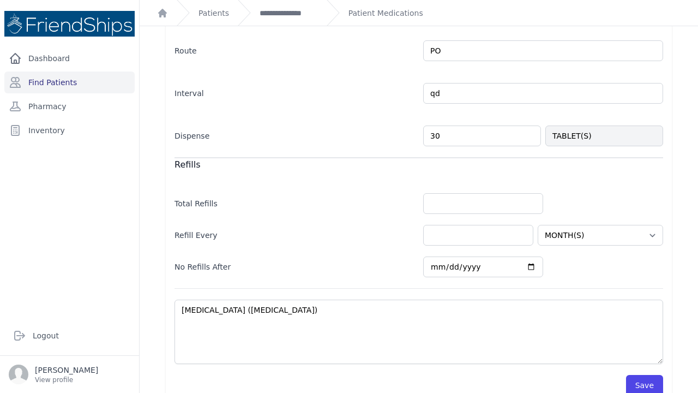
scroll to position [345, 0]
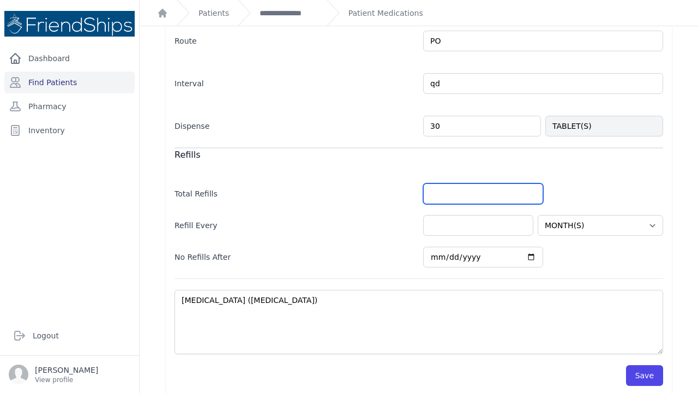
click at [447, 187] on input "number" at bounding box center [483, 193] width 120 height 21
type input "1"
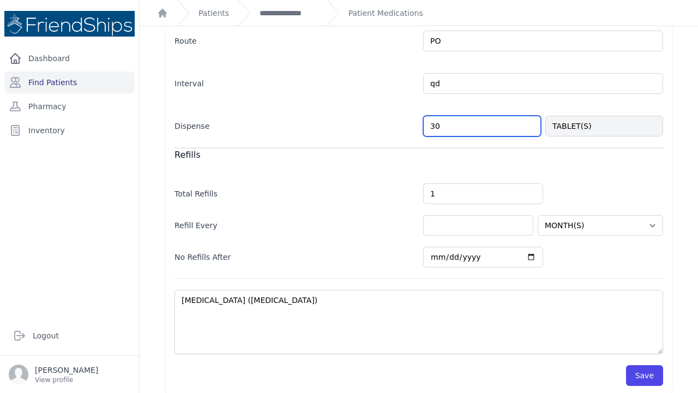
drag, startPoint x: 439, startPoint y: 109, endPoint x: 450, endPoint y: 188, distance: 79.9
click at [450, 184] on form "Caregiver Instructions No Instructions Followup Yes After: Select Period HOUR(S…" at bounding box center [419, 141] width 489 height 489
select select "MONTH(S)"
select select
click at [638, 365] on button "Save" at bounding box center [644, 375] width 37 height 21
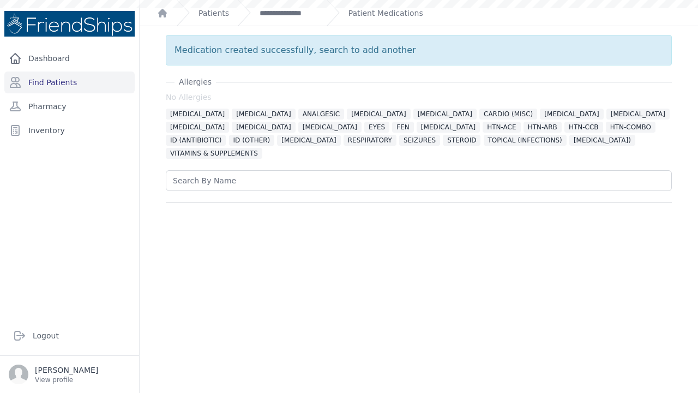
scroll to position [0, 0]
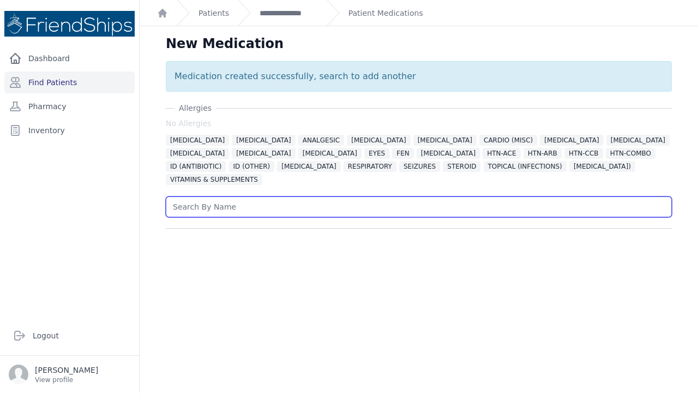
click at [249, 196] on input "text" at bounding box center [419, 206] width 506 height 21
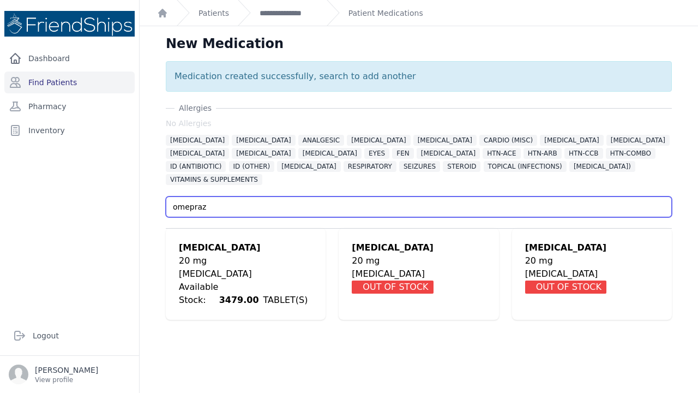
type input "omepraz"
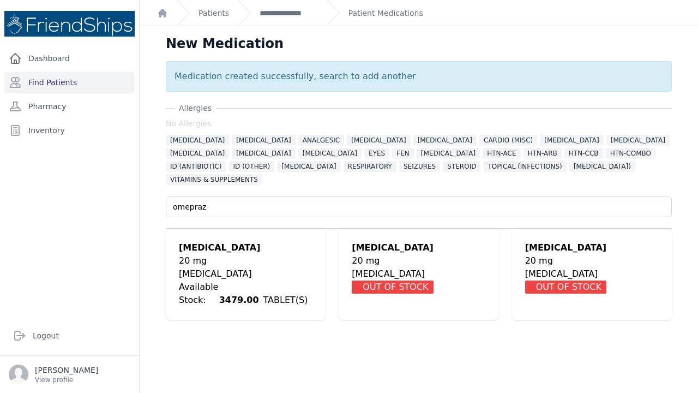
click at [192, 254] on div "20 mg" at bounding box center [246, 260] width 134 height 13
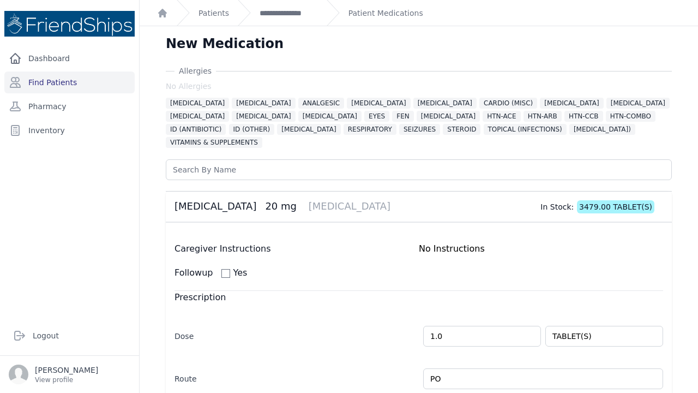
click at [147, 262] on div "New Medication Allergies No Allergies ALLERGIES ALPHA 1 BLOCKER ANALGESIC ANTIC…" at bounding box center [419, 383] width 559 height 715
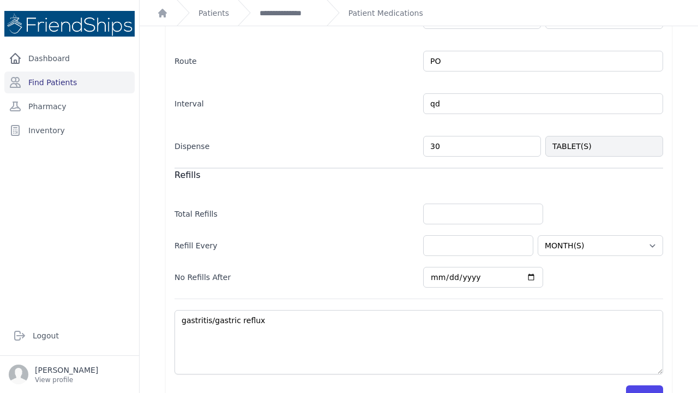
scroll to position [320, 0]
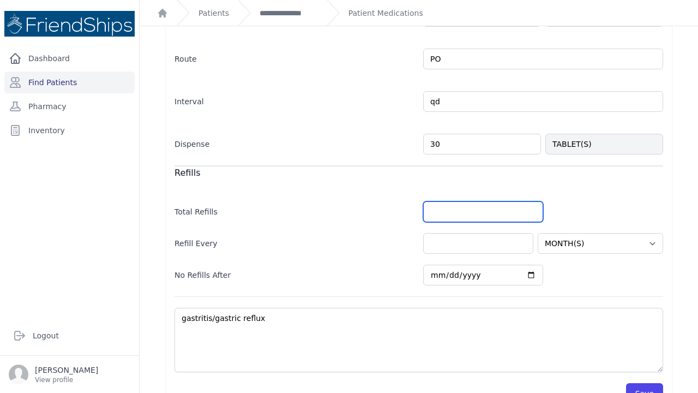
click at [434, 201] on input "number" at bounding box center [483, 211] width 120 height 21
type input "1"
click at [649, 383] on button "Save" at bounding box center [644, 393] width 37 height 21
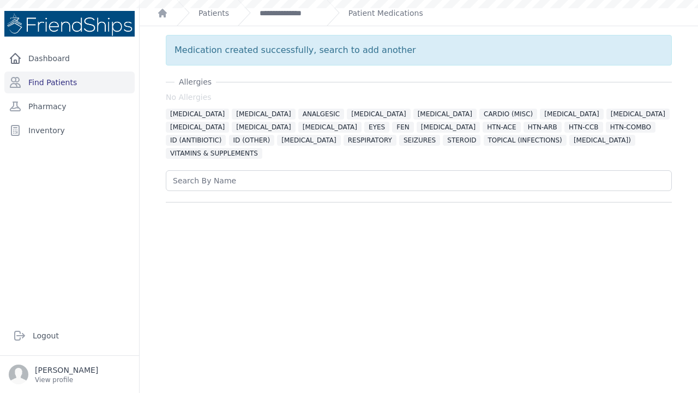
scroll to position [0, 0]
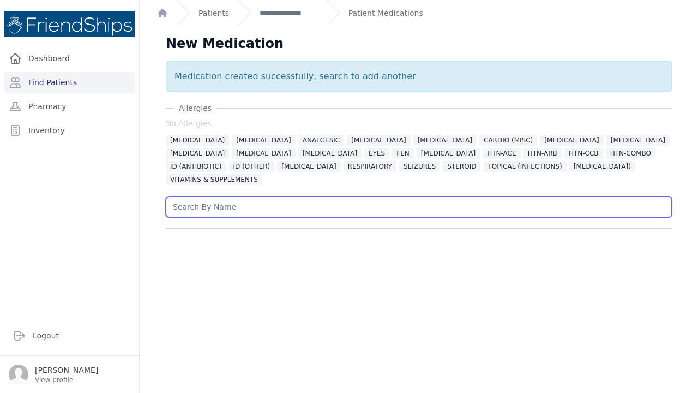
click at [198, 196] on input "text" at bounding box center [419, 206] width 506 height 21
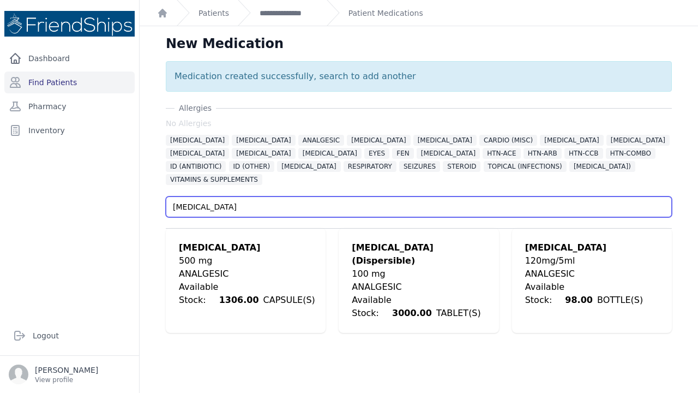
type input "paracetamol"
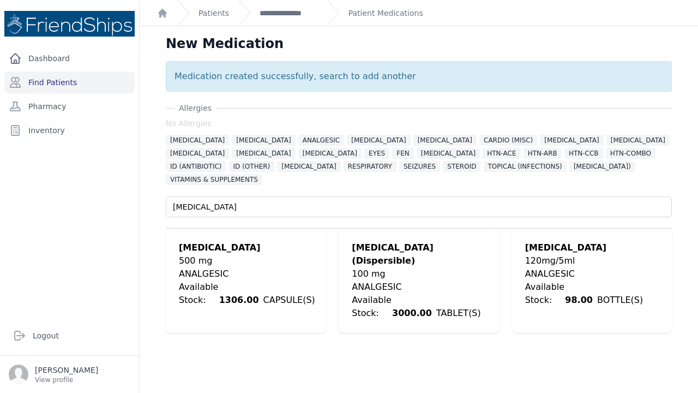
drag, startPoint x: 231, startPoint y: 203, endPoint x: 238, endPoint y: 240, distance: 37.7
click at [238, 241] on div "Paracetamol" at bounding box center [247, 247] width 136 height 13
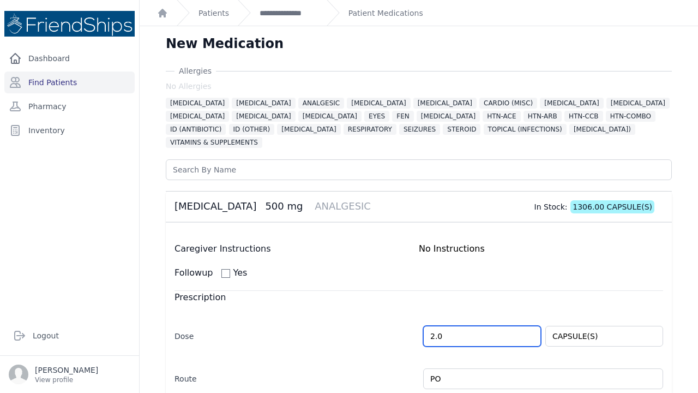
click at [435, 326] on input "2.0" at bounding box center [482, 336] width 118 height 21
type input "1.0"
click at [157, 331] on div "Allergies No Allergies ALLERGIES ALPHA 1 BLOCKER ANALGESIC ANTICOAGULANT BETA B…" at bounding box center [418, 398] width 541 height 667
select select "MONTH(S)"
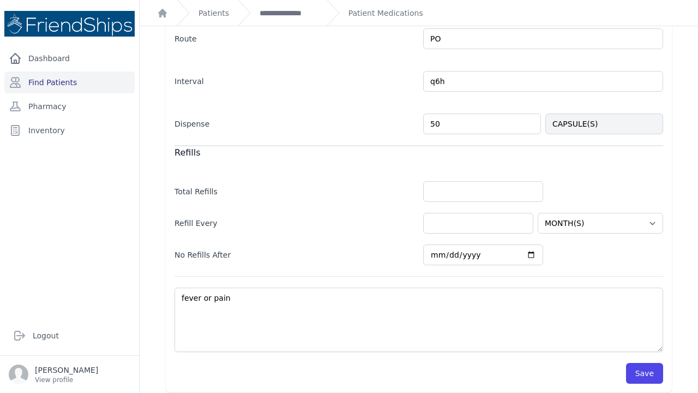
scroll to position [338, 0]
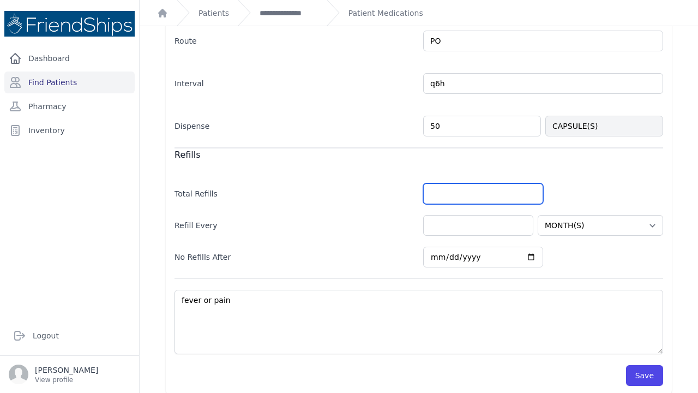
click at [448, 183] on input "number" at bounding box center [483, 193] width 120 height 21
type input "1"
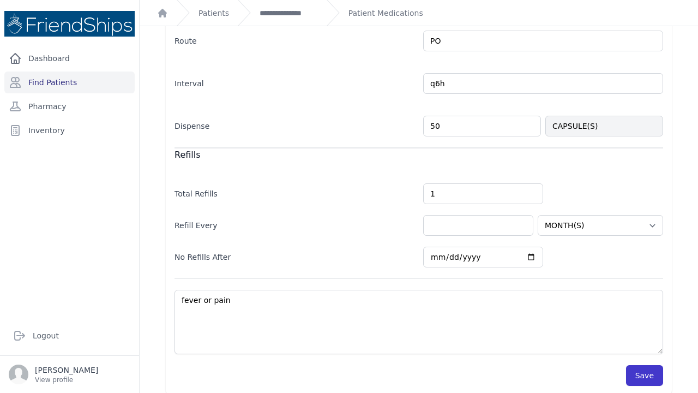
click at [645, 369] on button "Save" at bounding box center [644, 375] width 37 height 21
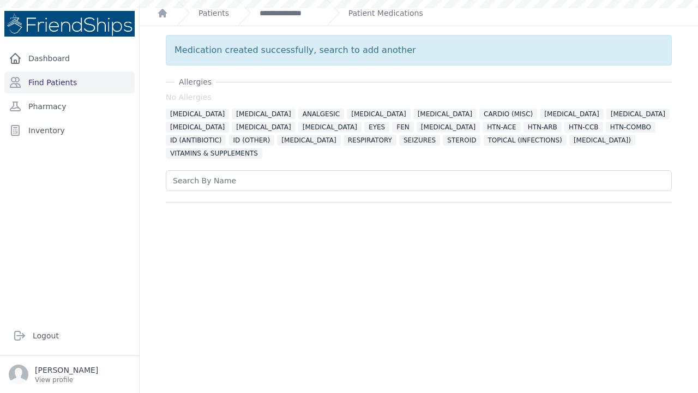
scroll to position [0, 0]
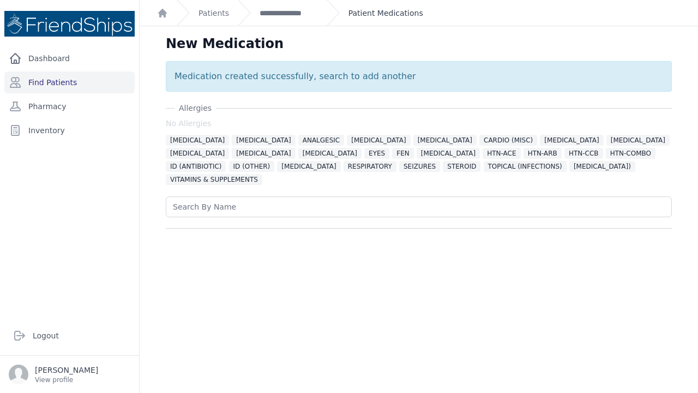
click at [368, 9] on link "Patient Medications" at bounding box center [386, 13] width 75 height 11
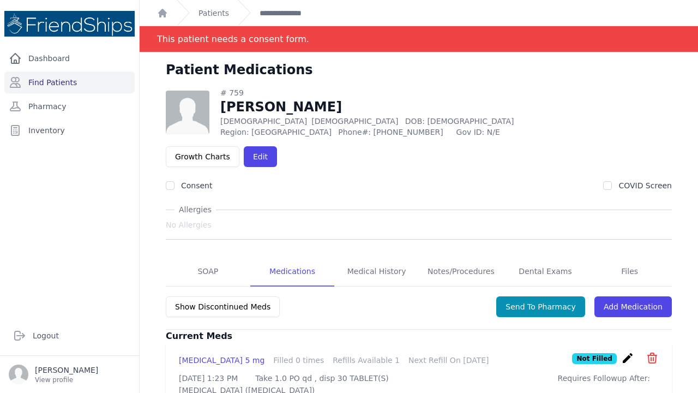
click at [155, 270] on div "# 759 Amina Ali Saeed Female 62 Years Old DOB: 1963-Jan-01 Region: Hamadiya Pho…" at bounding box center [418, 344] width 541 height 514
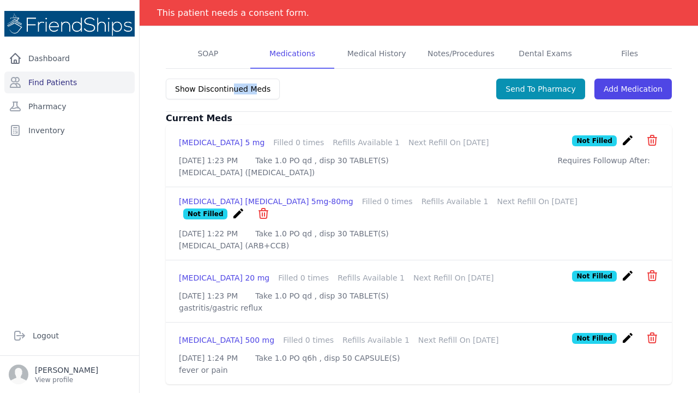
scroll to position [219, 0]
click at [649, 77] on div "Show Discontinued Meds Send To Pharmacy Add Medication" at bounding box center [419, 94] width 506 height 34
click at [645, 79] on link "Add Medication" at bounding box center [633, 89] width 77 height 21
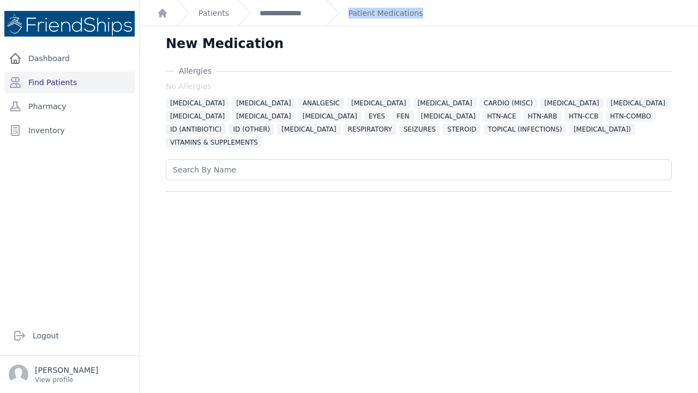
drag, startPoint x: 454, startPoint y: 17, endPoint x: 324, endPoint y: 27, distance: 130.7
click at [324, 27] on div "**********" at bounding box center [419, 209] width 559 height 419
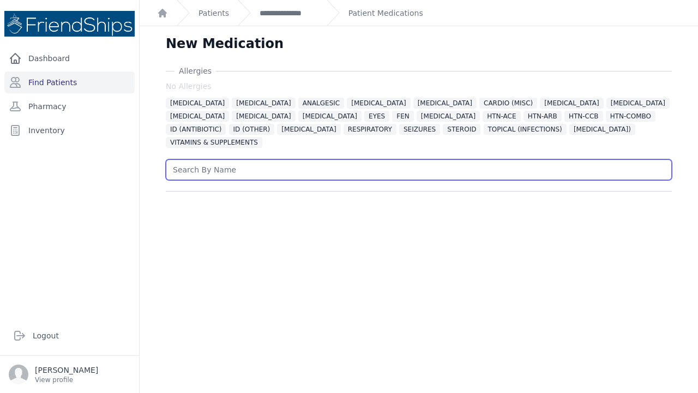
click at [239, 163] on input "text" at bounding box center [419, 169] width 506 height 21
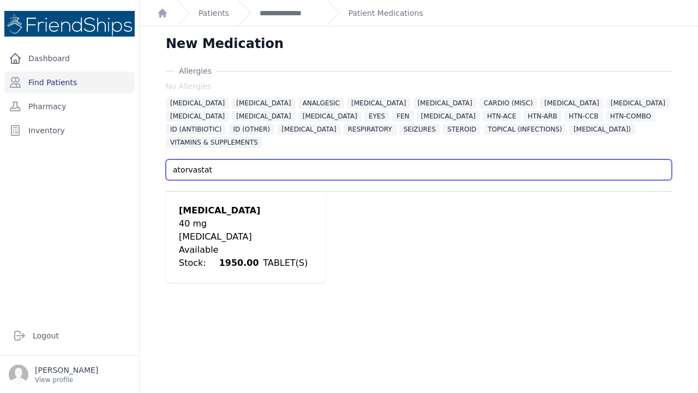
type input "atorvastat"
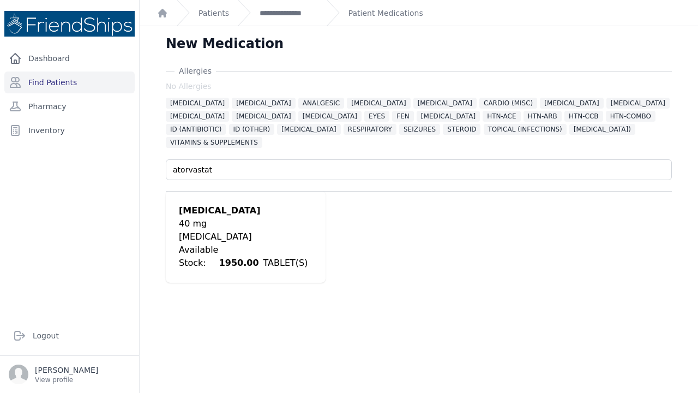
click at [196, 204] on div "atorvastatin" at bounding box center [246, 210] width 134 height 13
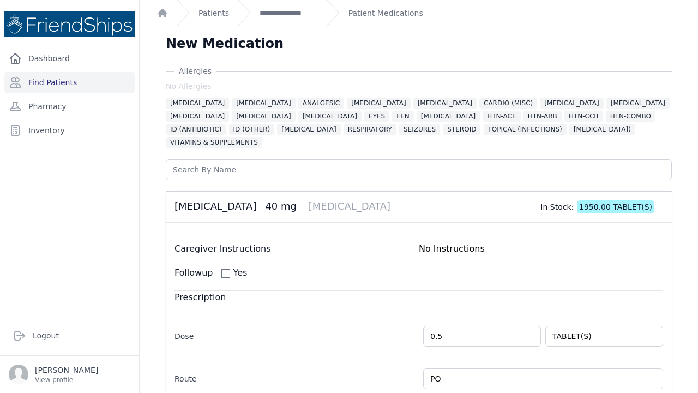
click at [153, 278] on div "Allergies No Allergies ALLERGIES ALPHA 1 BLOCKER ANALGESIC ANTICOAGULANT BETA B…" at bounding box center [418, 398] width 541 height 667
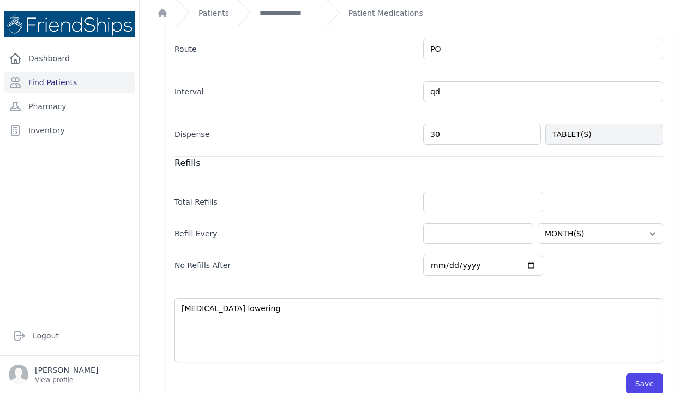
scroll to position [338, 0]
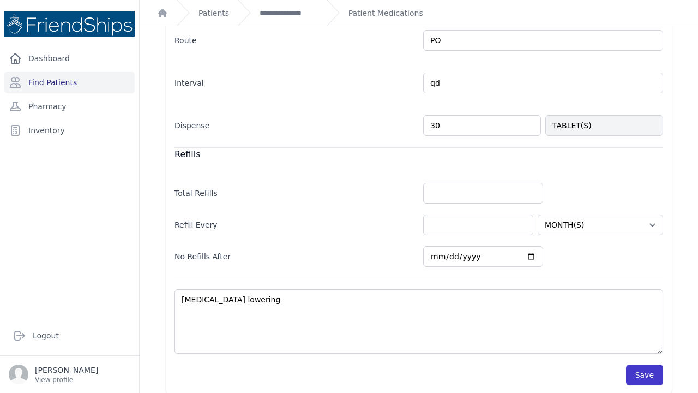
click at [641, 364] on button "Save" at bounding box center [644, 374] width 37 height 21
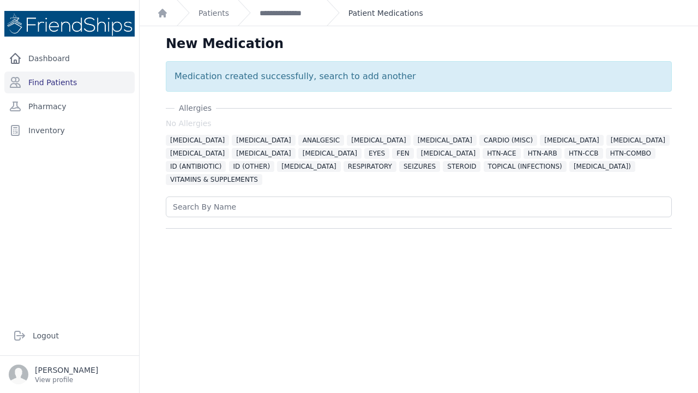
click at [387, 16] on link "Patient Medications" at bounding box center [386, 13] width 75 height 11
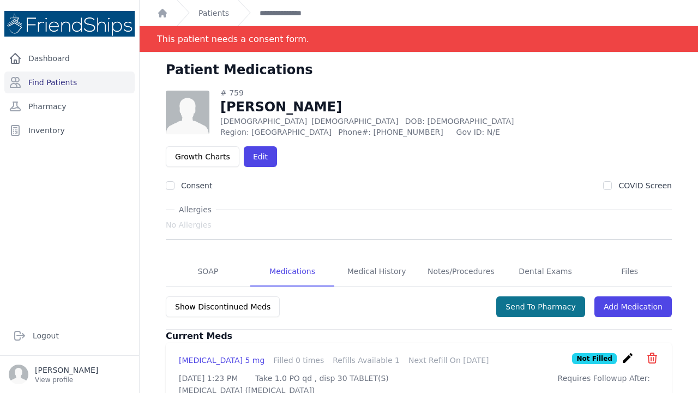
click at [549, 296] on button "Send To Pharmacy" at bounding box center [540, 306] width 89 height 21
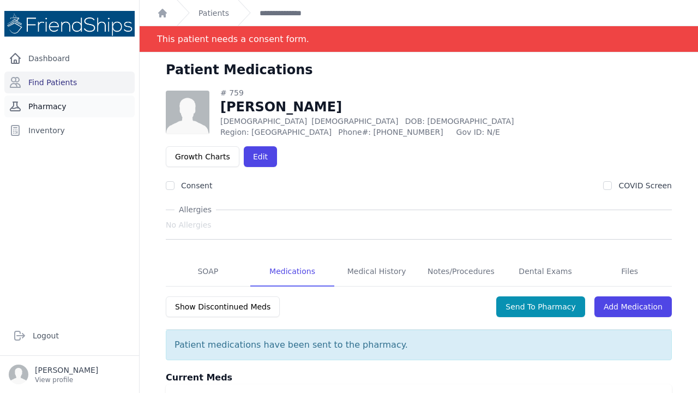
drag, startPoint x: 44, startPoint y: 119, endPoint x: 47, endPoint y: 114, distance: 6.1
click at [47, 114] on div "Dashboard Find Patients Pharmacy Inventory" at bounding box center [69, 177] width 139 height 260
click at [49, 108] on link "Pharmacy" at bounding box center [69, 106] width 130 height 22
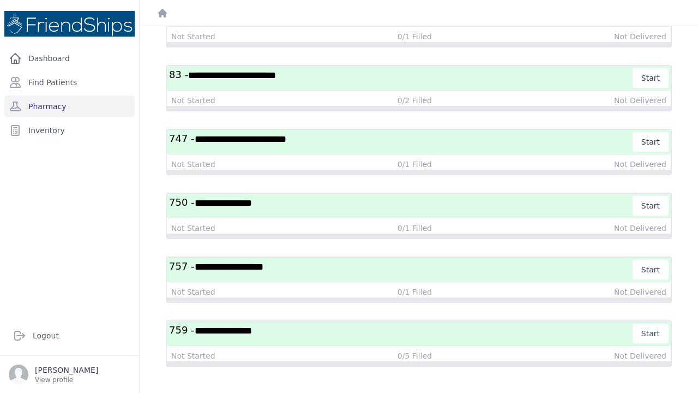
scroll to position [505, 0]
